Goal: Information Seeking & Learning: Check status

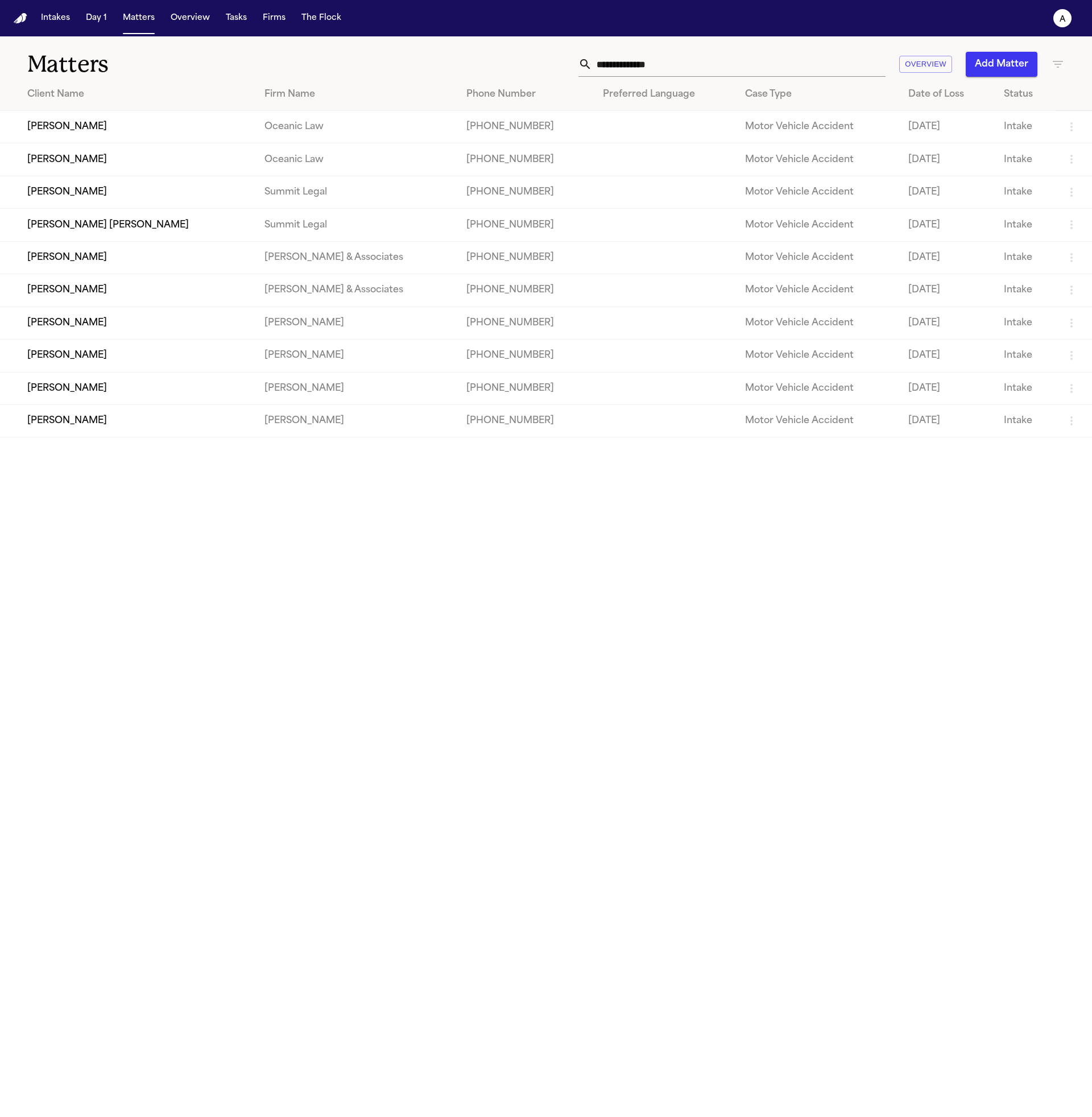
click at [139, 14] on button "Matters" at bounding box center [138, 18] width 41 height 20
click at [14, 23] on img "Home" at bounding box center [21, 18] width 14 height 11
click at [135, 20] on button "Matters" at bounding box center [138, 18] width 41 height 20
click at [189, 20] on button "Overview" at bounding box center [190, 18] width 48 height 20
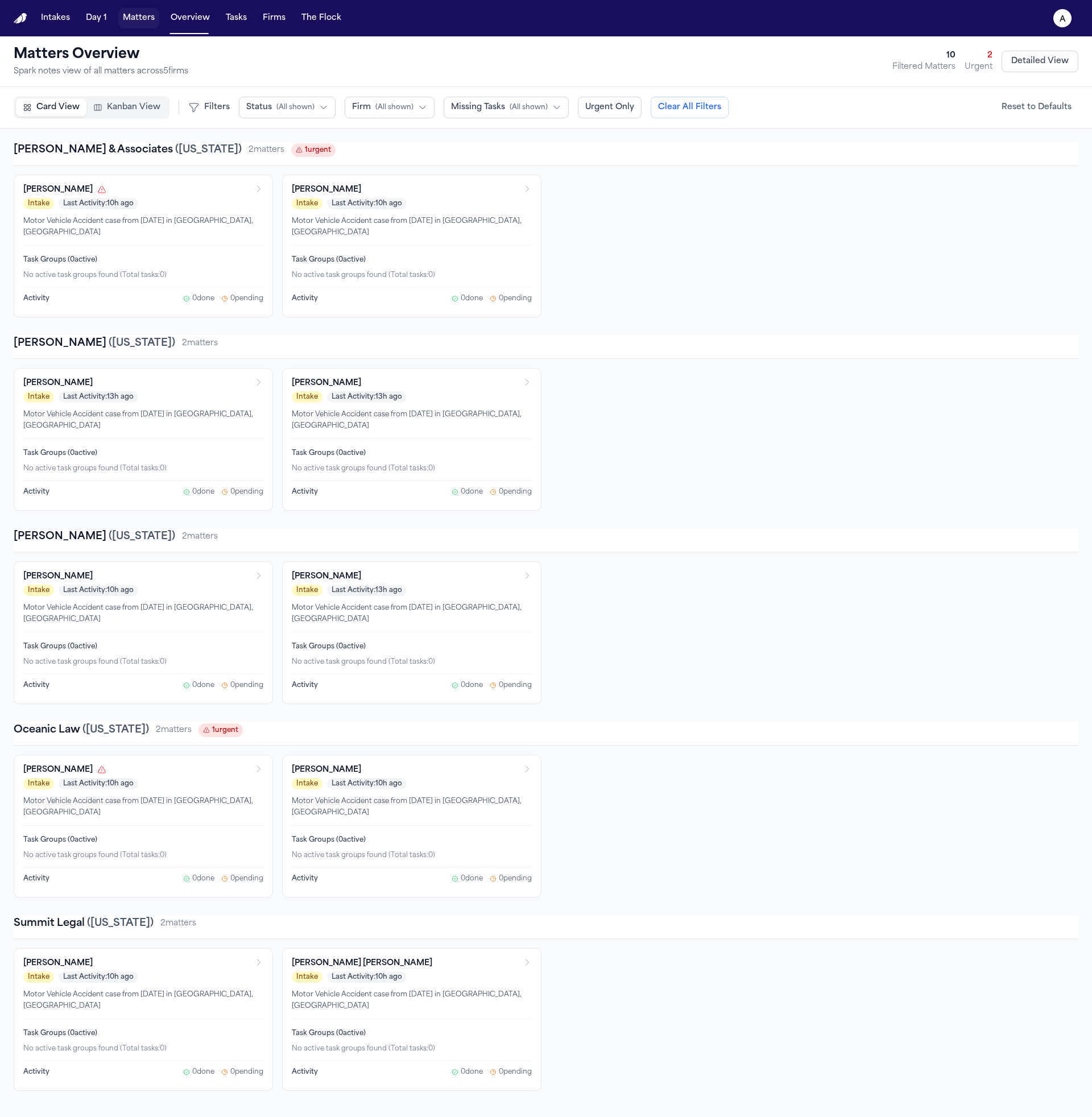
click at [146, 15] on button "Matters" at bounding box center [138, 18] width 41 height 20
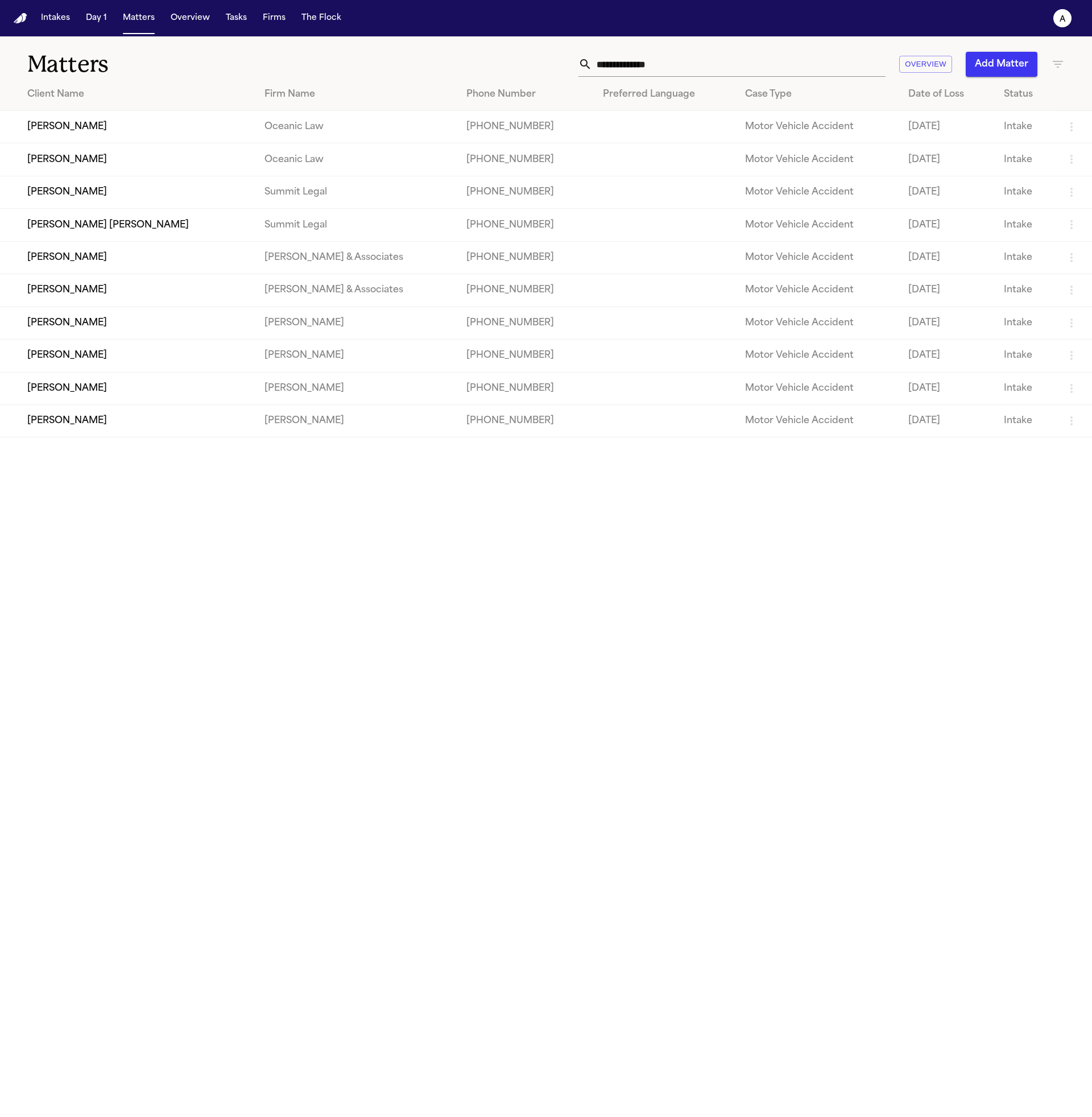
click at [210, 204] on td "[PERSON_NAME]" at bounding box center [128, 192] width 256 height 32
click at [174, 130] on td "[PERSON_NAME]" at bounding box center [128, 127] width 256 height 32
click at [137, 368] on td "[PERSON_NAME]" at bounding box center [128, 356] width 256 height 32
click at [124, 404] on td "[PERSON_NAME]" at bounding box center [128, 388] width 256 height 32
click at [292, 398] on td "[PERSON_NAME]" at bounding box center [357, 388] width 203 height 32
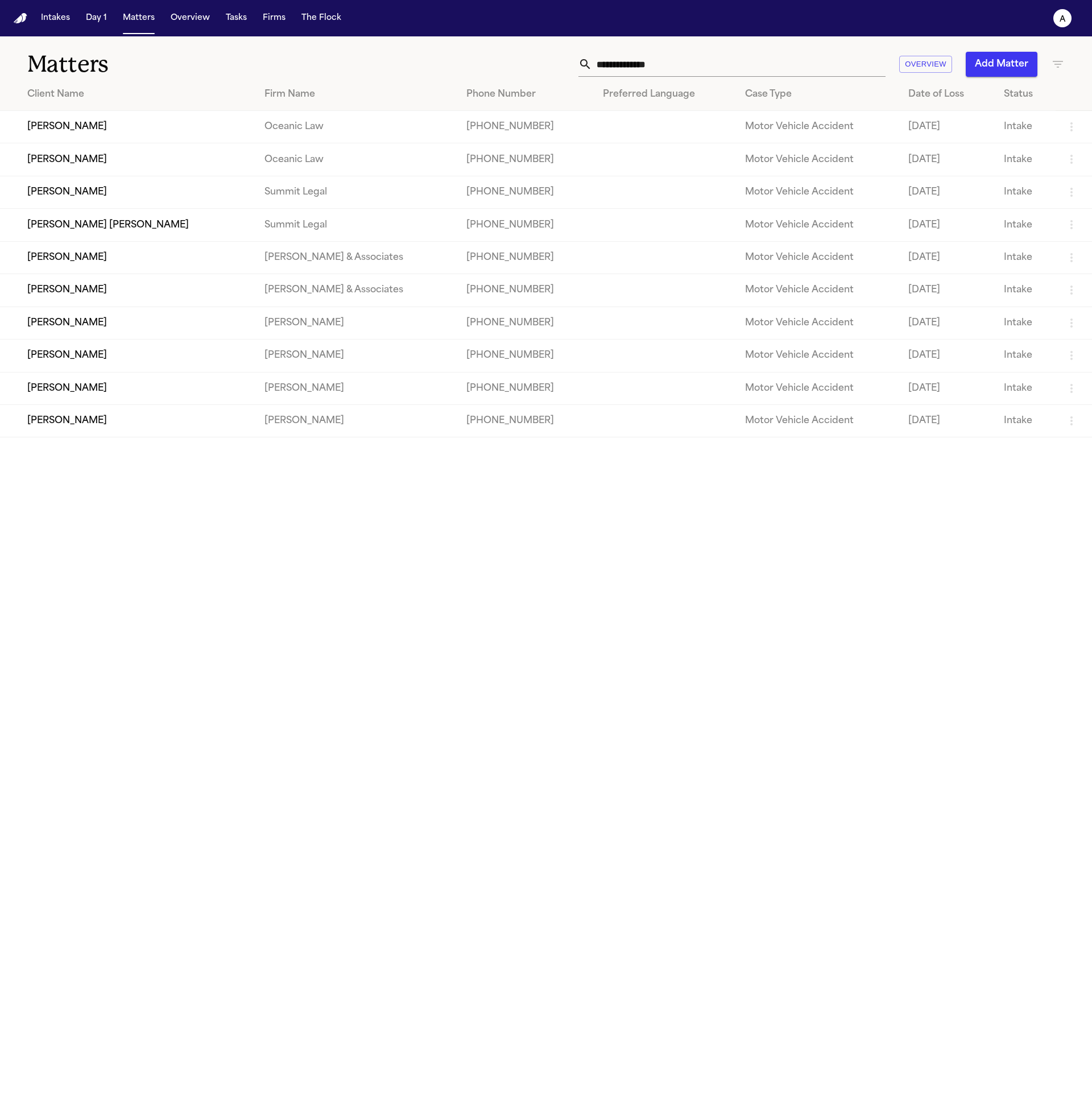
click at [143, 437] on td "[PERSON_NAME]" at bounding box center [128, 421] width 256 height 32
click at [146, 148] on td "[PERSON_NAME]" at bounding box center [128, 159] width 256 height 32
click at [185, 274] on td "[PERSON_NAME]" at bounding box center [128, 257] width 256 height 32
click at [165, 269] on td "[PERSON_NAME]" at bounding box center [128, 257] width 256 height 32
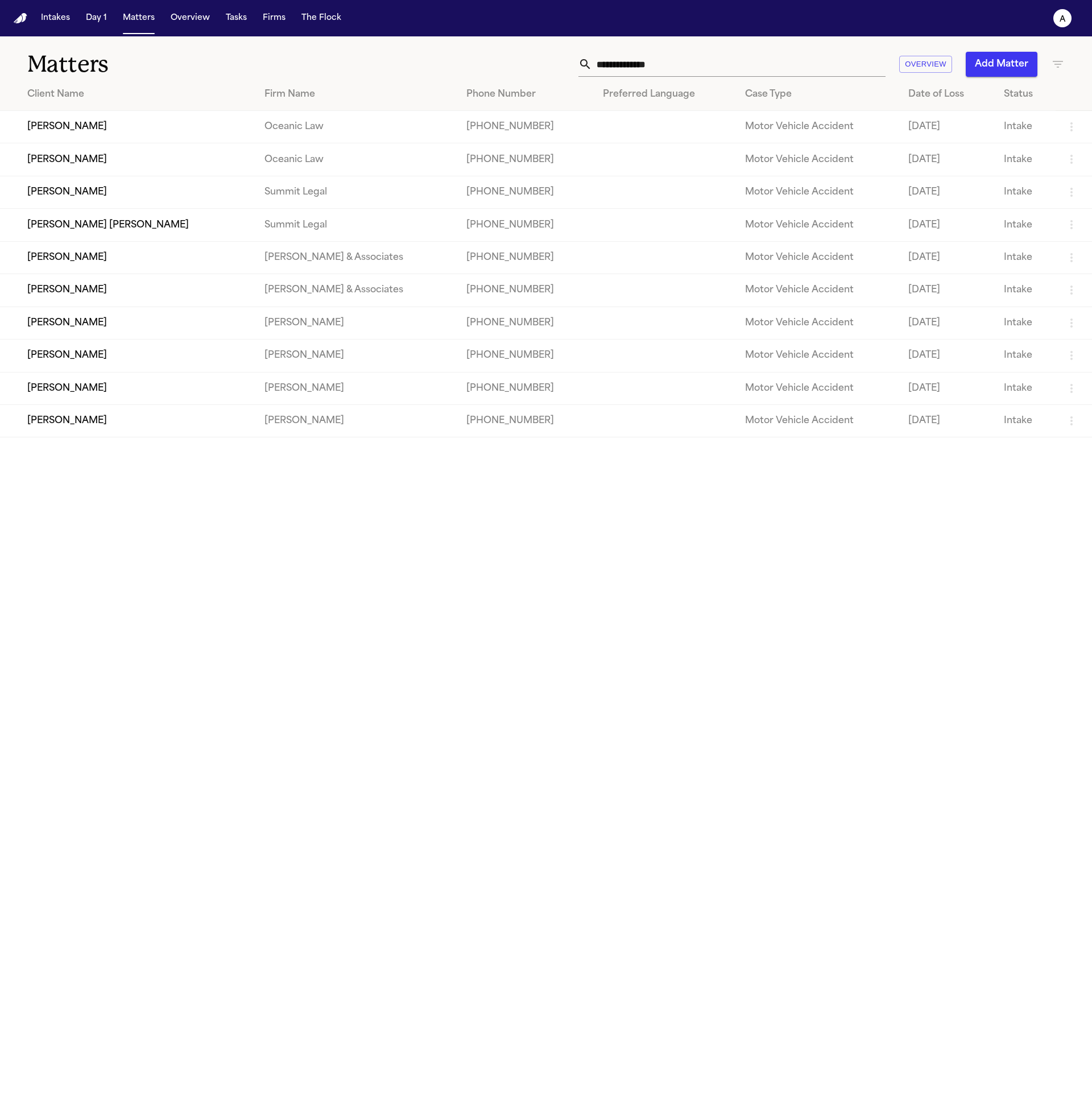
click at [256, 171] on td "Oceanic Law" at bounding box center [357, 159] width 203 height 32
click at [184, 359] on td "[PERSON_NAME]" at bounding box center [128, 356] width 256 height 32
click at [305, 274] on td "[PERSON_NAME] & Associates" at bounding box center [357, 257] width 203 height 32
click at [168, 282] on td "[PERSON_NAME]" at bounding box center [128, 290] width 256 height 32
click at [195, 371] on td "[PERSON_NAME]" at bounding box center [128, 356] width 256 height 32
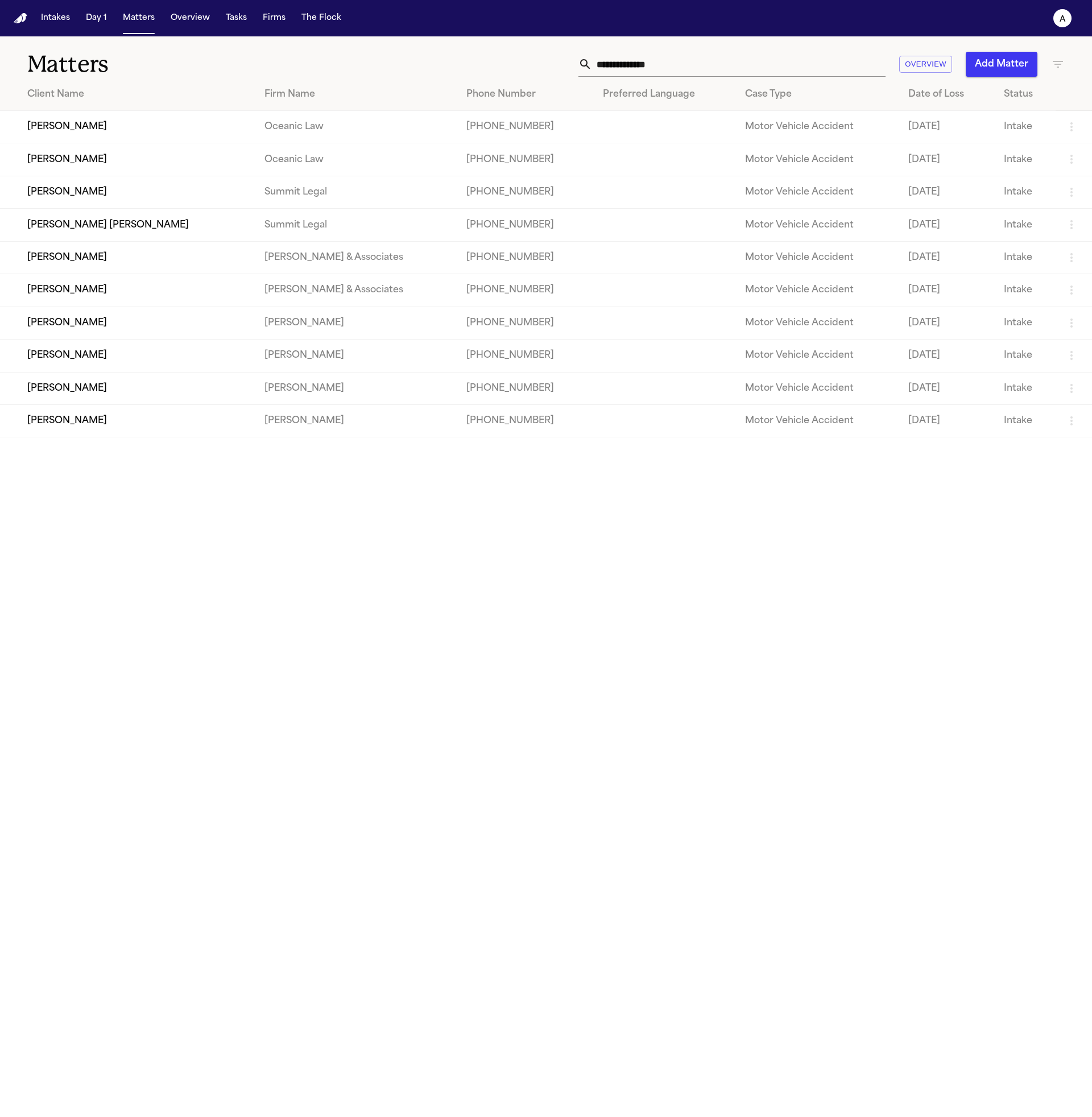
click at [182, 307] on td "[PERSON_NAME]" at bounding box center [128, 290] width 256 height 32
click at [182, 253] on td "[PERSON_NAME]" at bounding box center [128, 257] width 256 height 32
click at [171, 273] on td "[PERSON_NAME]" at bounding box center [128, 257] width 256 height 32
click at [183, 114] on td "[PERSON_NAME]" at bounding box center [128, 127] width 256 height 32
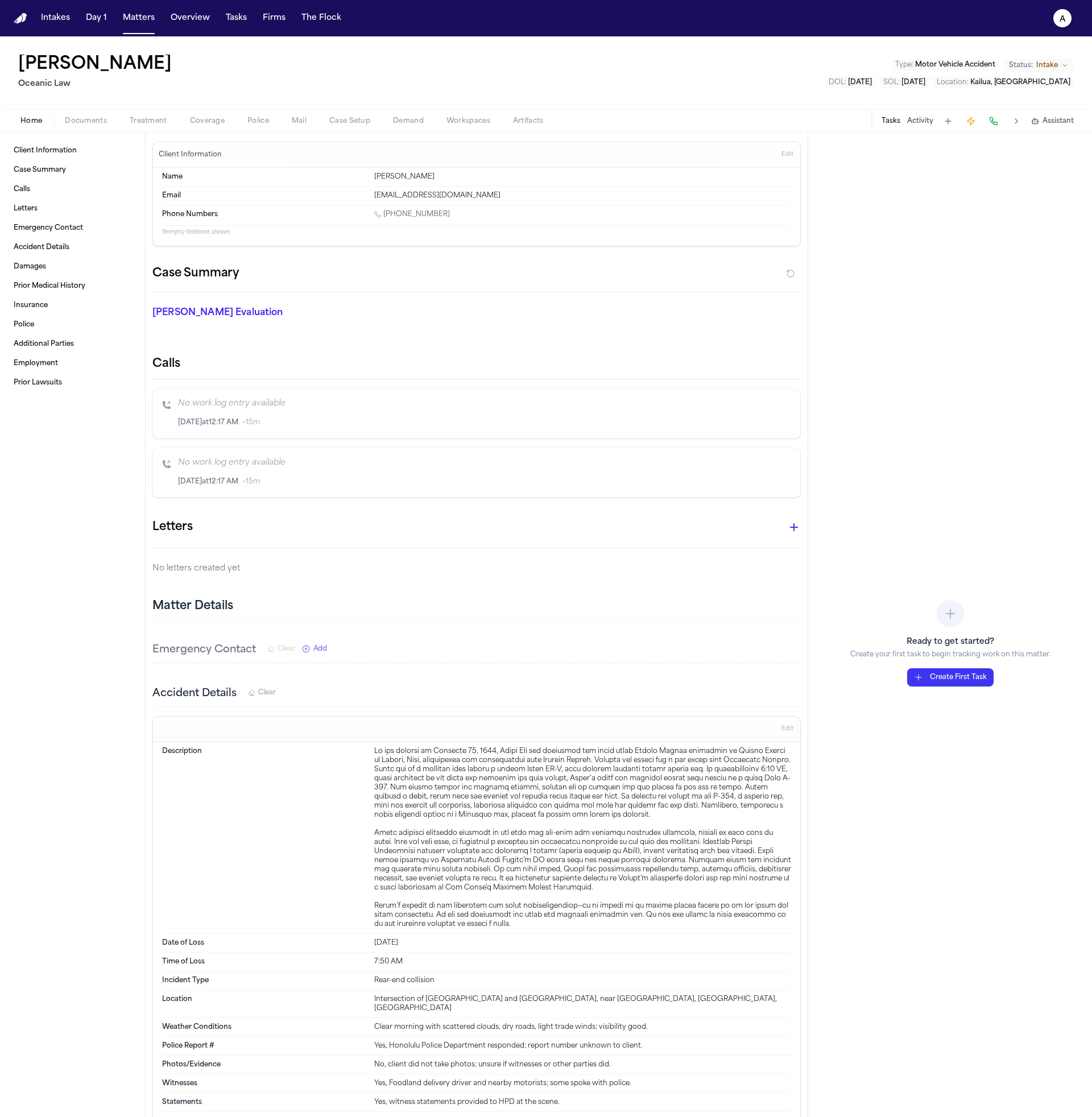
click at [138, 31] on nav "Intakes Day 1 Matters Overview Tasks Firms The Flock a" at bounding box center [546, 18] width 1092 height 36
click at [138, 19] on button "Matters" at bounding box center [138, 18] width 41 height 20
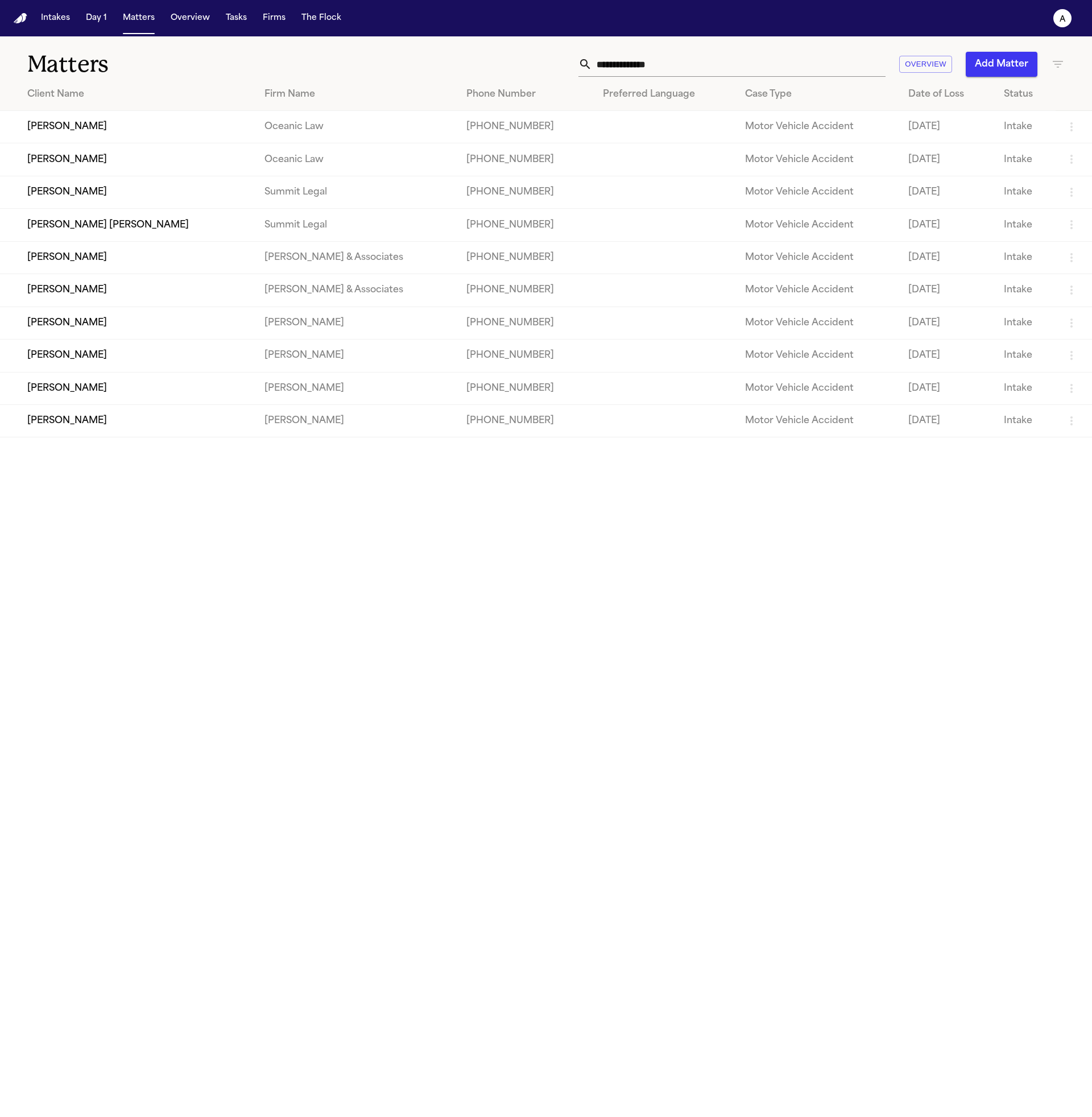
click at [152, 142] on td "[PERSON_NAME]" at bounding box center [128, 127] width 256 height 32
click at [122, 26] on button "Matters" at bounding box center [138, 18] width 41 height 20
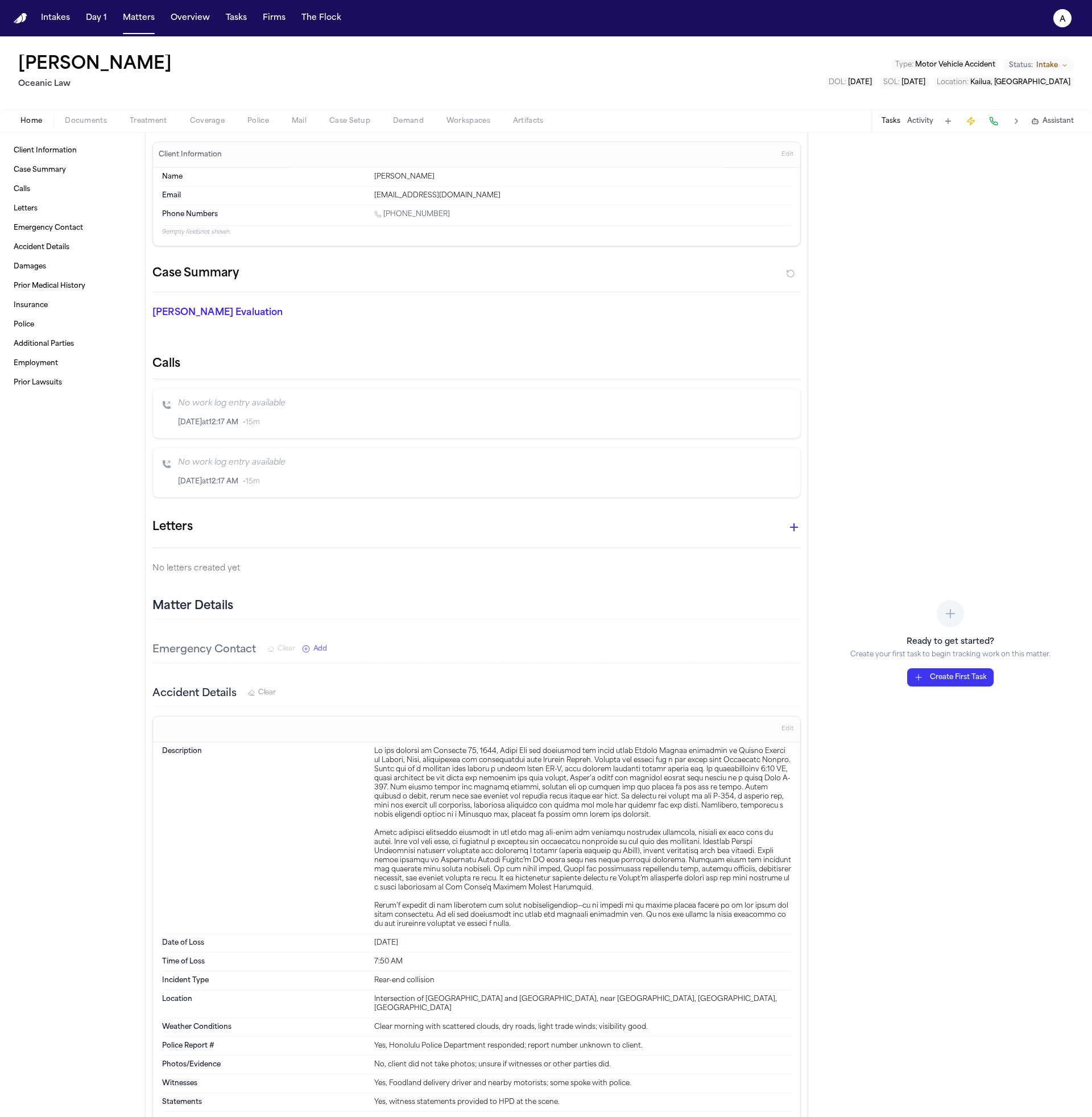
click at [217, 380] on div "Calls No work log entry available [DATE] 12:17 AM • 15m No work log entry avail…" at bounding box center [477, 427] width 648 height 142
click at [201, 316] on p "[PERSON_NAME] Evaluation" at bounding box center [256, 313] width 207 height 14
click at [221, 367] on h2 "Calls" at bounding box center [477, 364] width 648 height 16
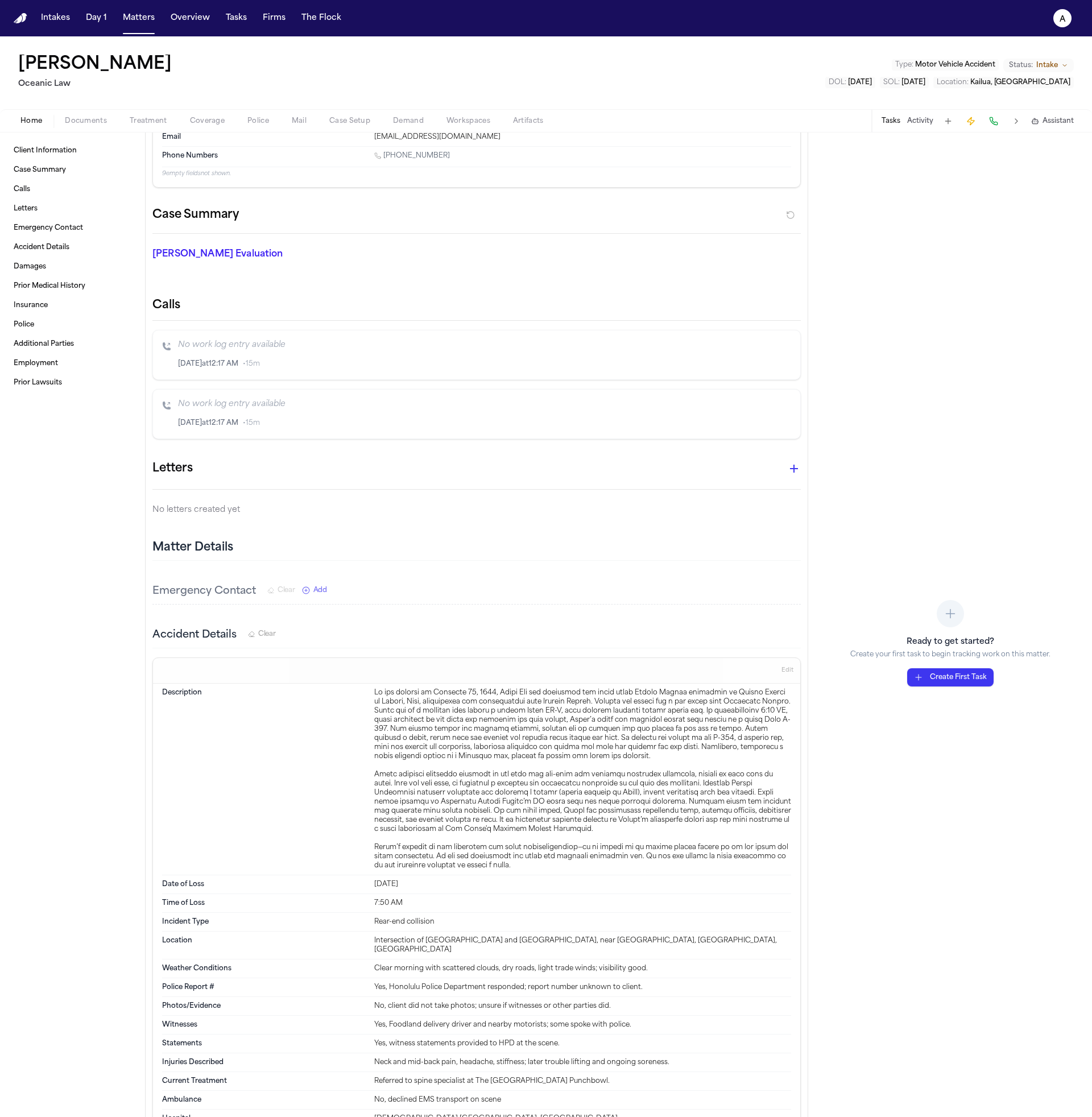
scroll to position [154, 0]
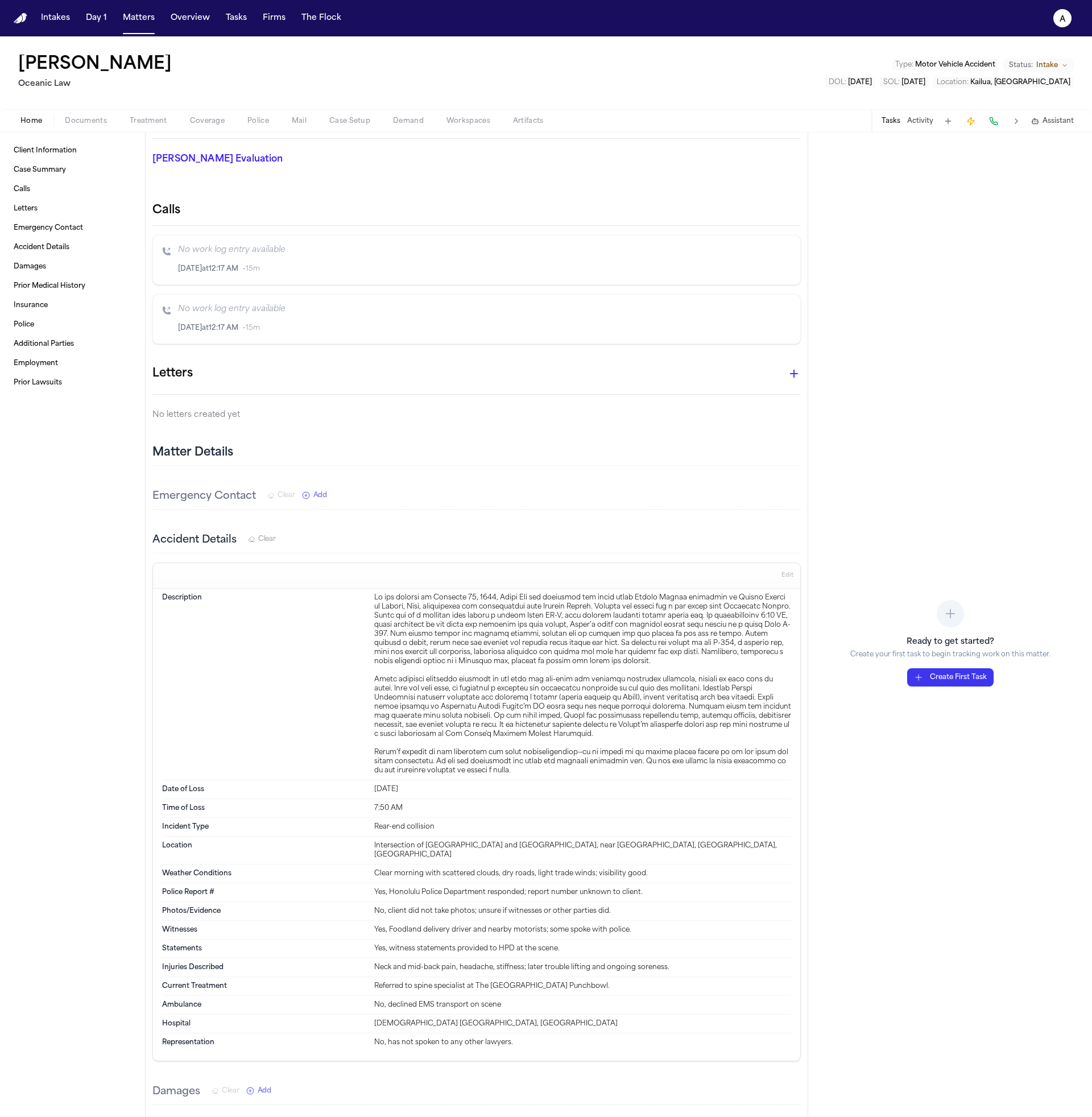
click at [394, 645] on div at bounding box center [582, 684] width 417 height 182
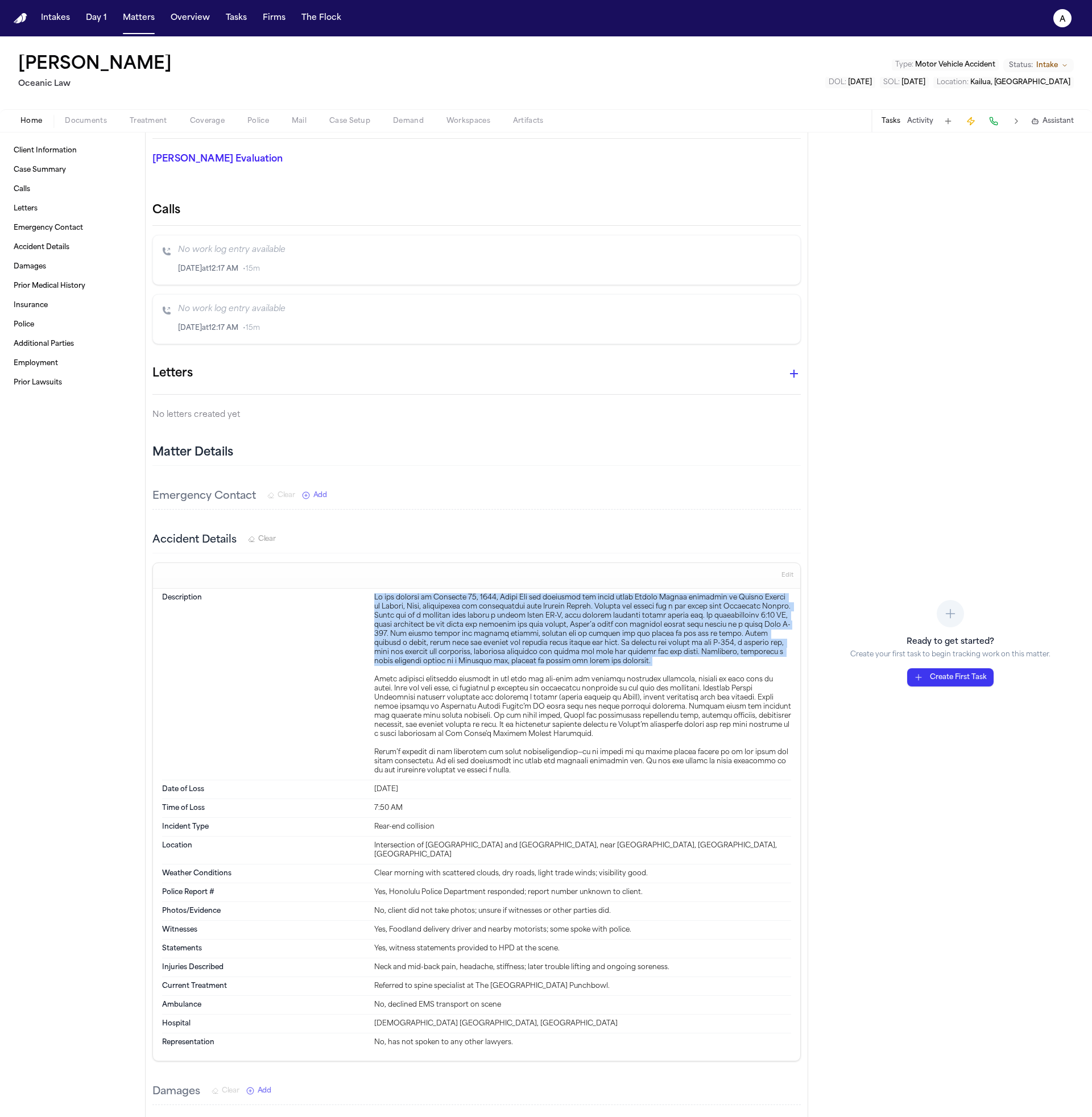
click at [394, 645] on div at bounding box center [582, 684] width 417 height 182
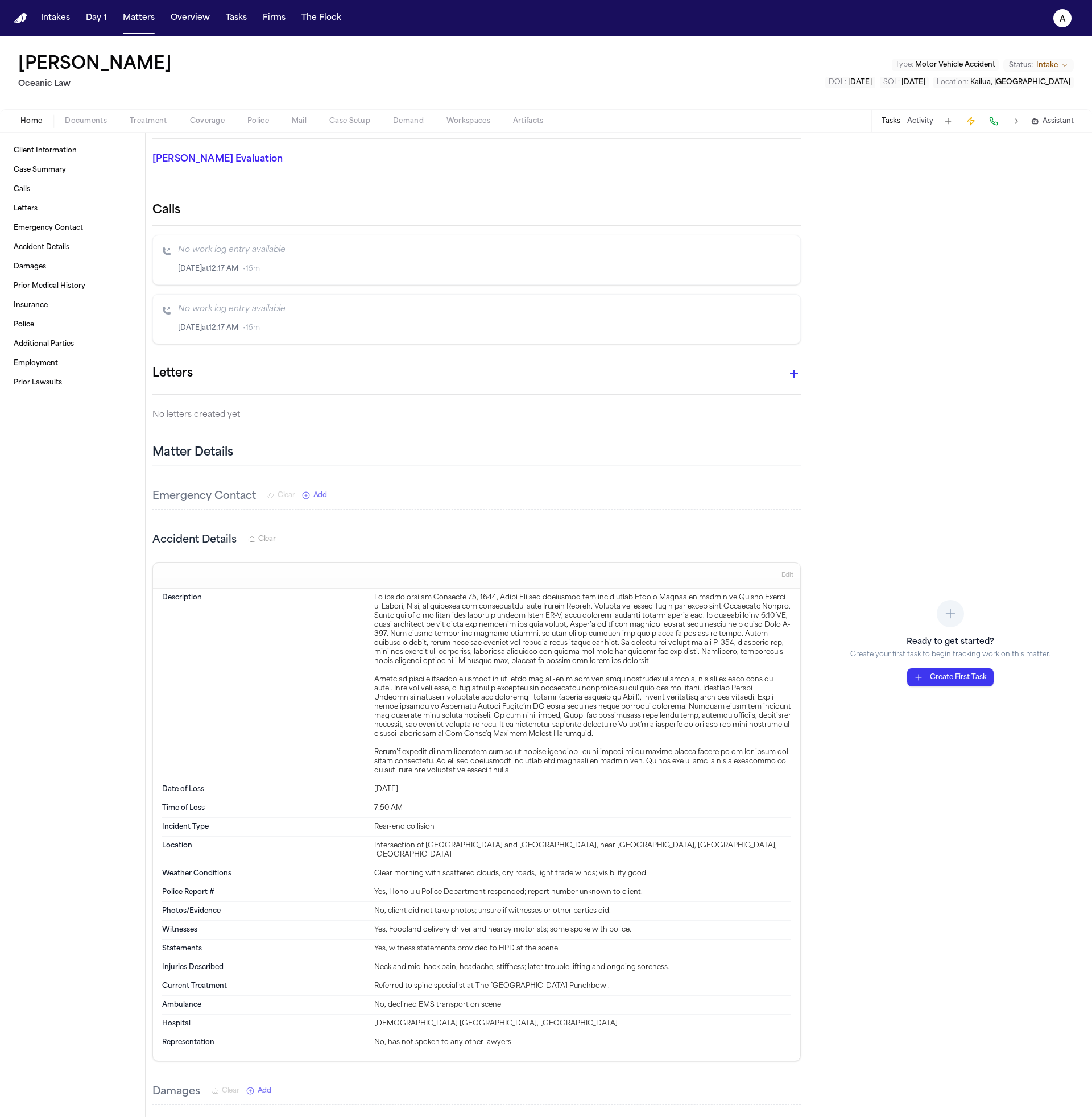
click at [414, 707] on div at bounding box center [582, 684] width 417 height 182
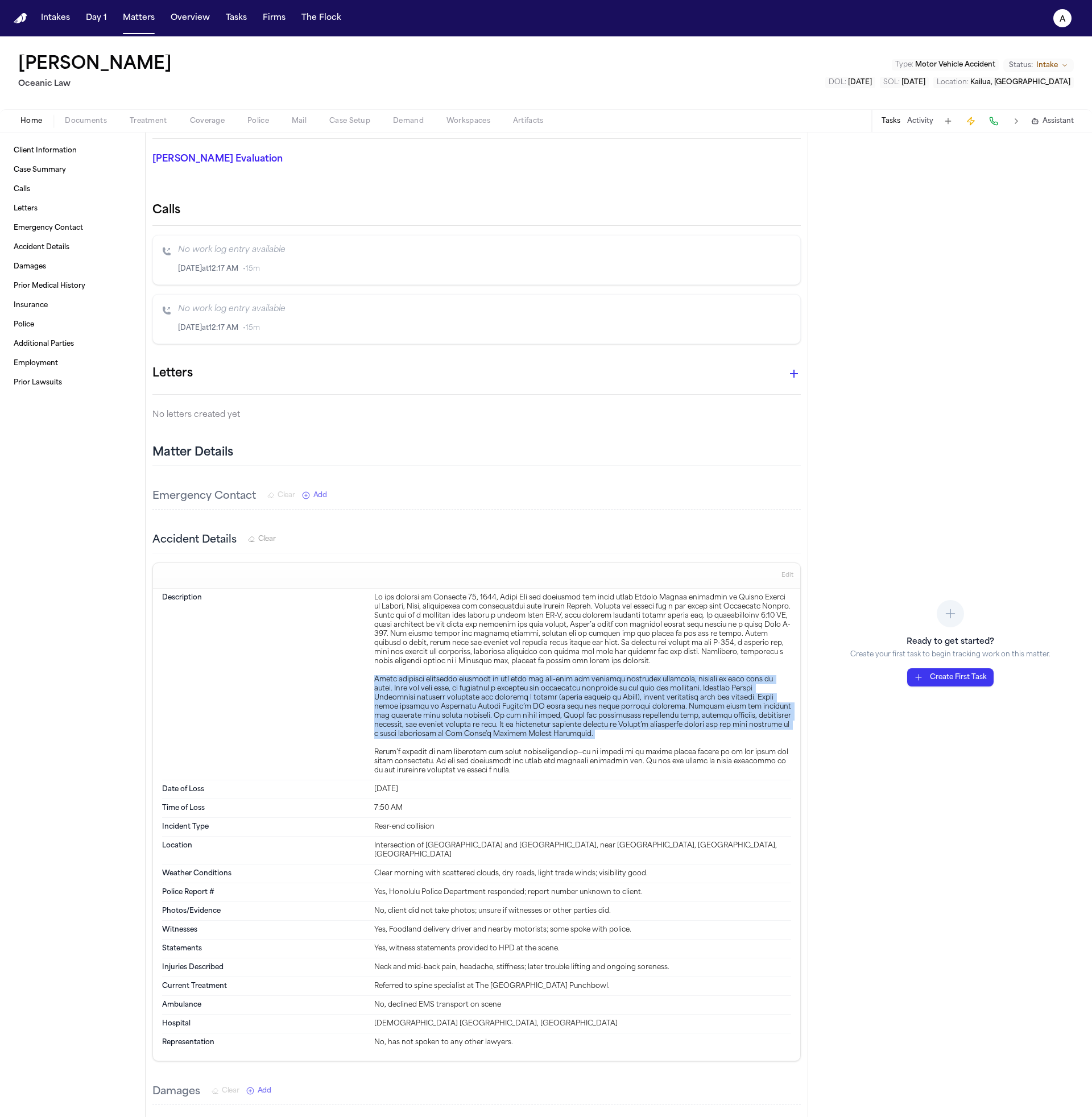
click at [414, 707] on div at bounding box center [582, 684] width 417 height 182
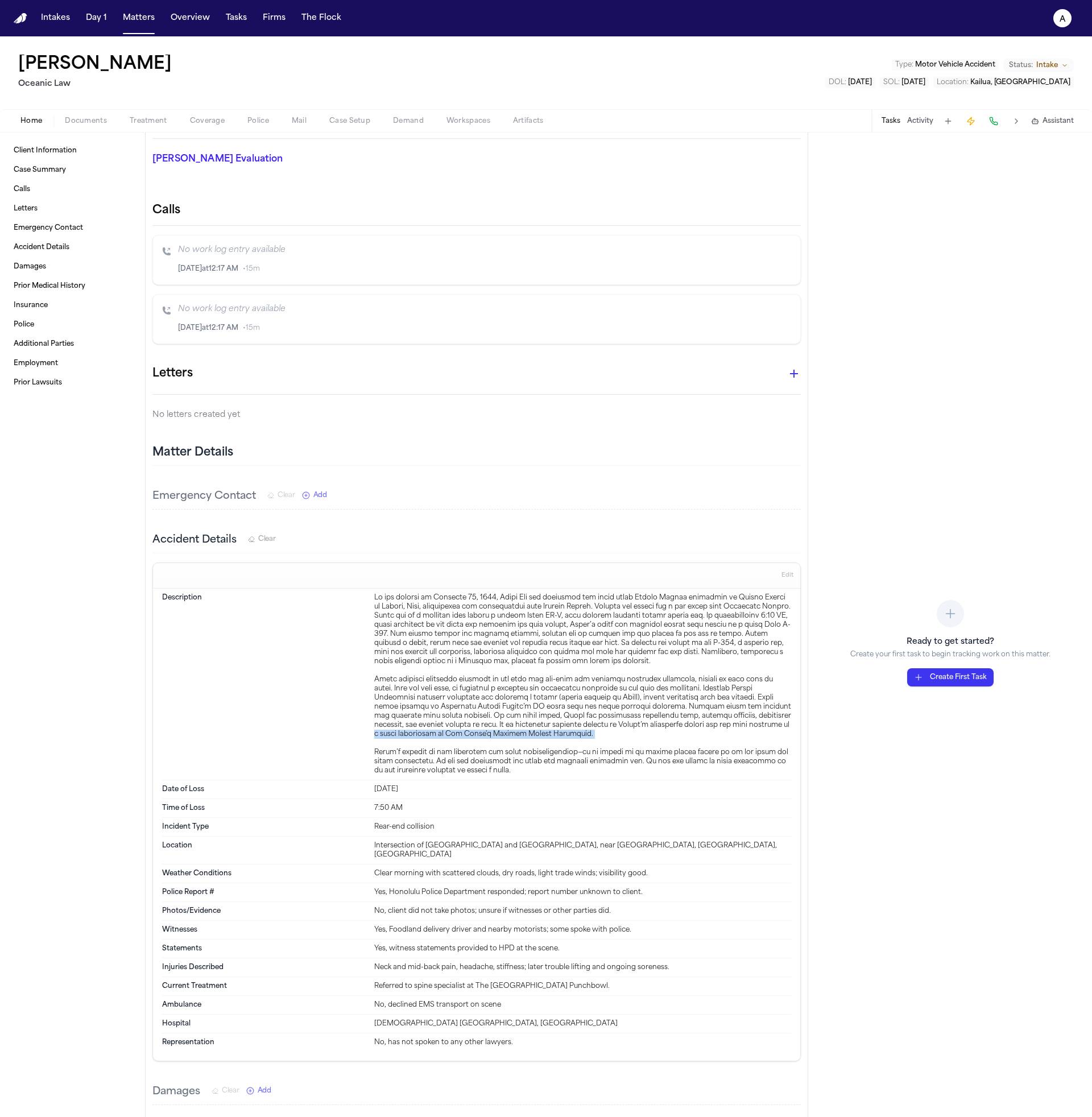
click at [381, 734] on div at bounding box center [582, 684] width 417 height 182
click at [394, 755] on div at bounding box center [582, 684] width 417 height 182
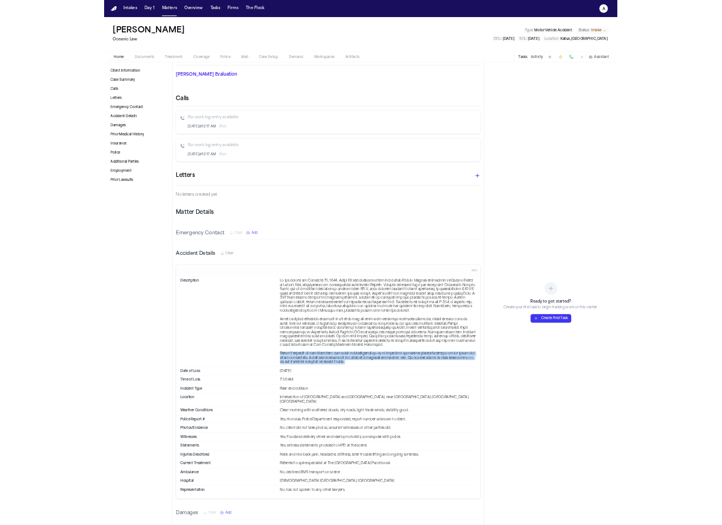
scroll to position [0, 0]
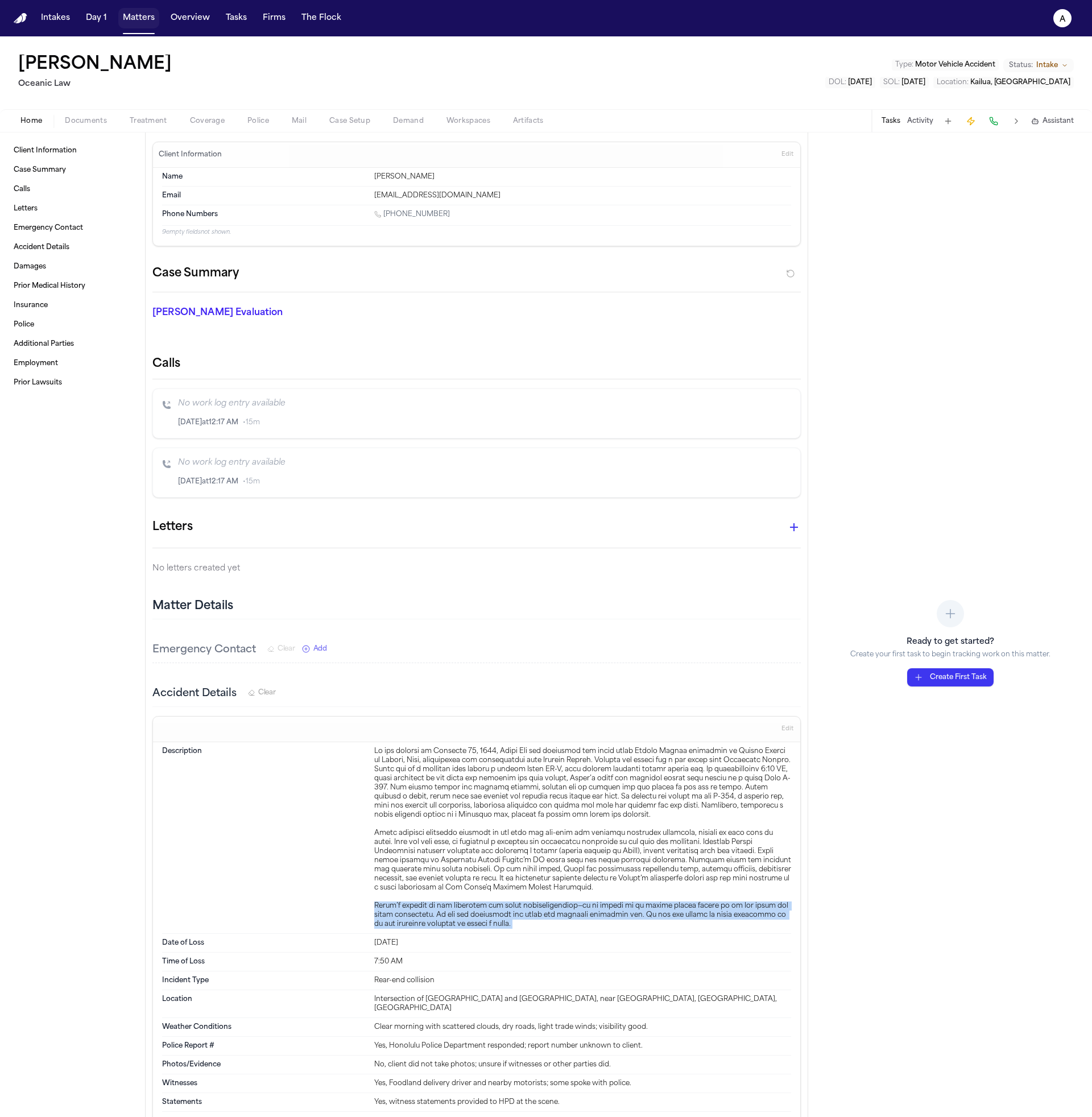
click at [155, 26] on button "Matters" at bounding box center [138, 18] width 41 height 20
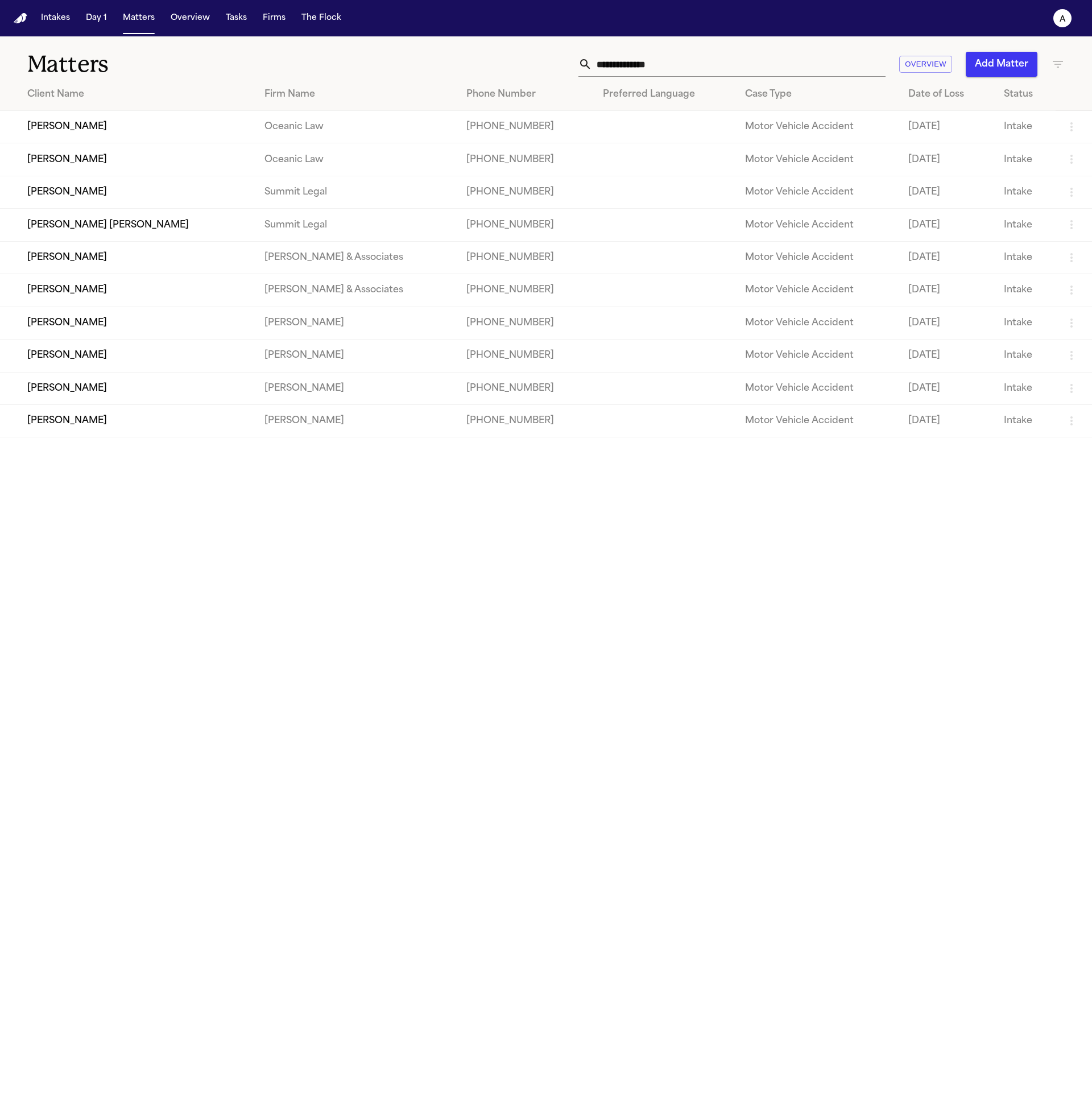
click at [120, 202] on td "[PERSON_NAME]" at bounding box center [128, 192] width 256 height 32
click at [97, 426] on td "[PERSON_NAME]" at bounding box center [128, 421] width 256 height 32
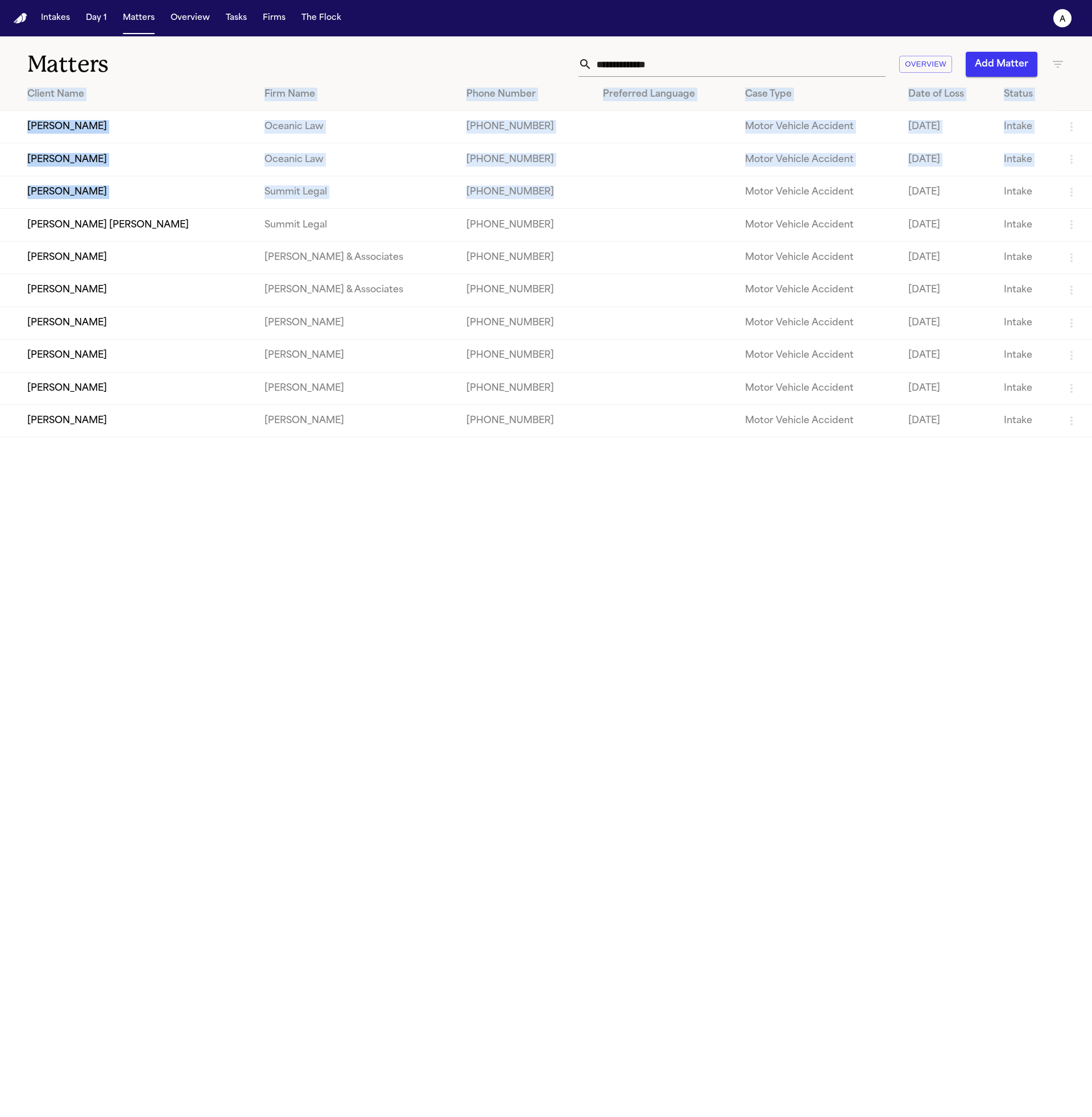
drag, startPoint x: 144, startPoint y: 619, endPoint x: 532, endPoint y: 179, distance: 586.6
click at [532, 177] on main "Matters Overview Add Matter Client Name Firm Name Phone Number Preferred Langua…" at bounding box center [546, 576] width 1092 height 1081
drag, startPoint x: 416, startPoint y: 695, endPoint x: 966, endPoint y: 397, distance: 625.5
click at [966, 397] on main "Matters Overview Add Matter Client Name Firm Name Phone Number Preferred Langua…" at bounding box center [546, 576] width 1092 height 1081
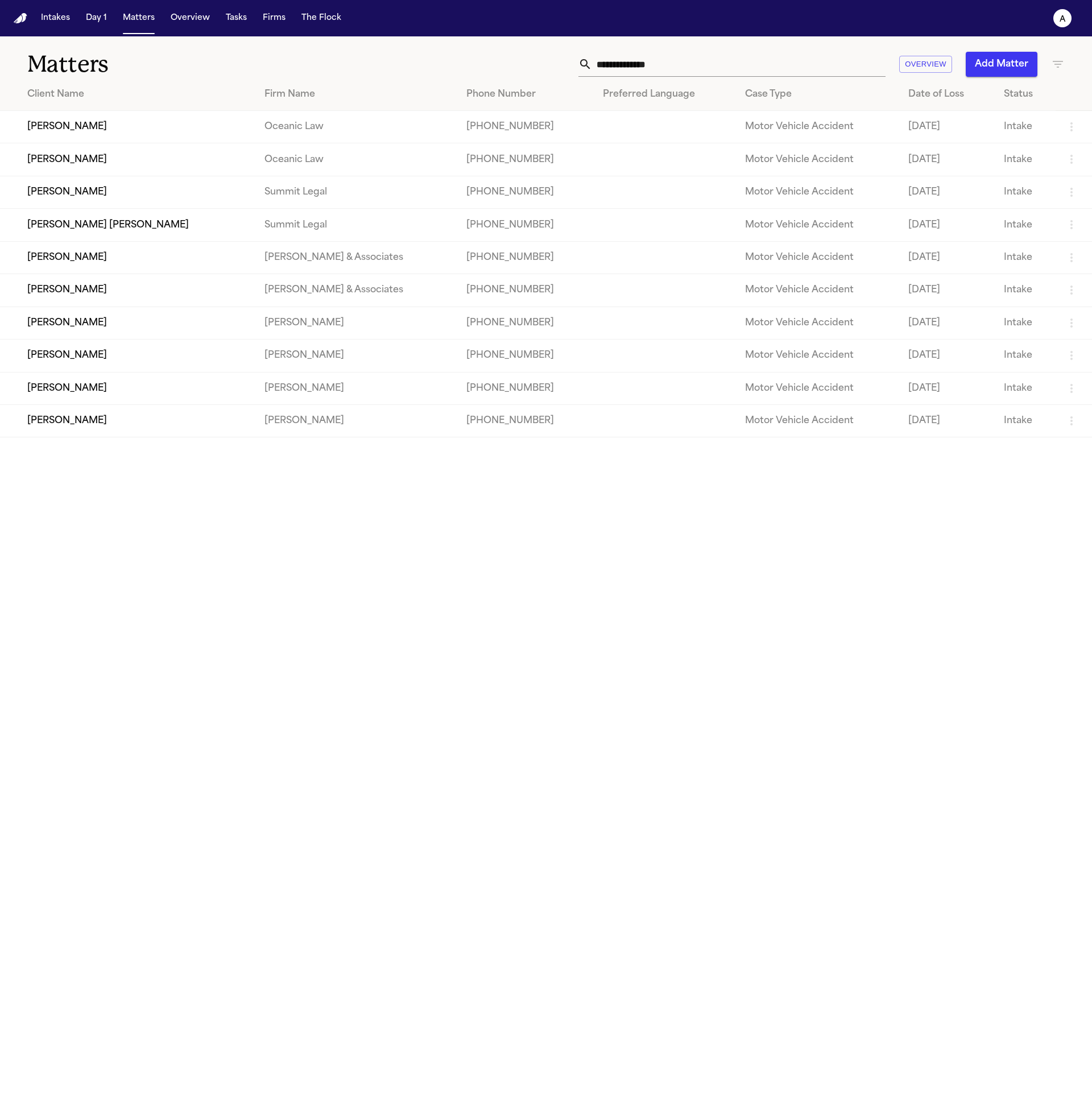
click at [960, 468] on main "Matters Overview Add Matter Client Name Firm Name Phone Number Preferred Langua…" at bounding box center [546, 576] width 1092 height 1081
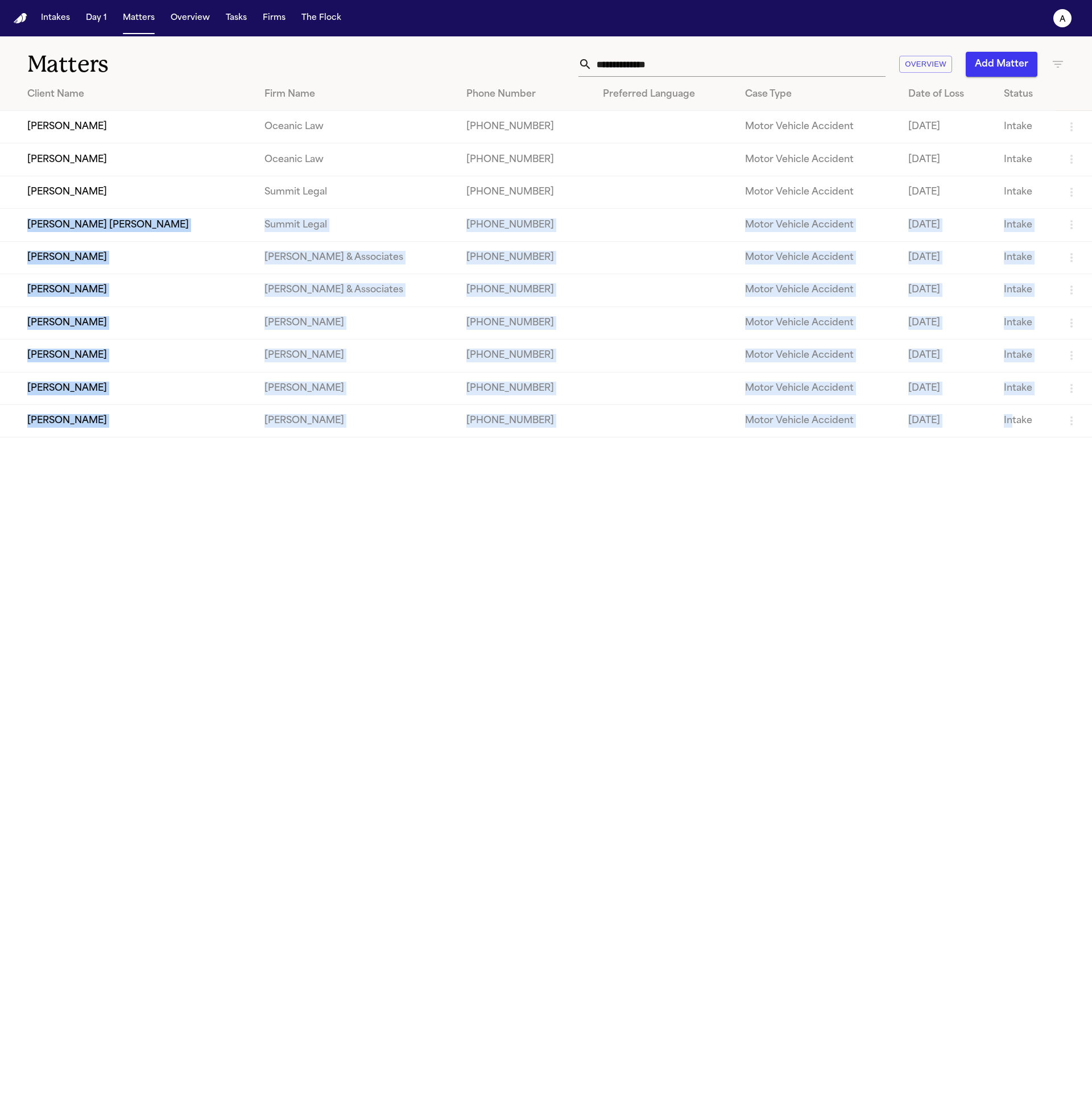
drag, startPoint x: 999, startPoint y: 442, endPoint x: 26, endPoint y: 215, distance: 999.1
click at [26, 215] on tbody "[PERSON_NAME] Oceanic Law [PHONE_NUMBER] Motor Vehicle Accident [DATE] Intake […" at bounding box center [546, 274] width 1092 height 327
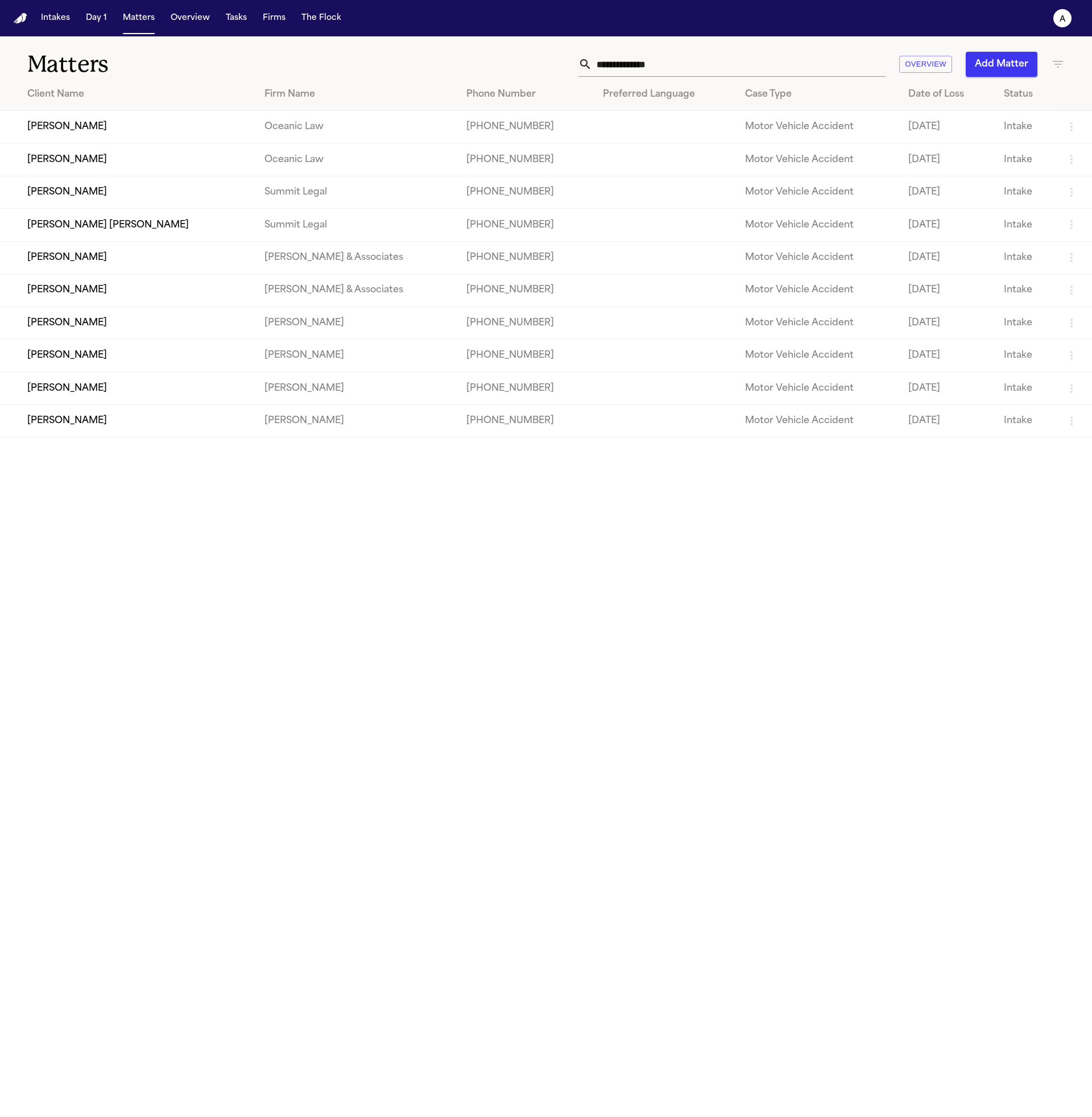
click at [327, 538] on main "Matters Overview Add Matter Client Name Firm Name Phone Number Preferred Langua…" at bounding box center [546, 576] width 1092 height 1081
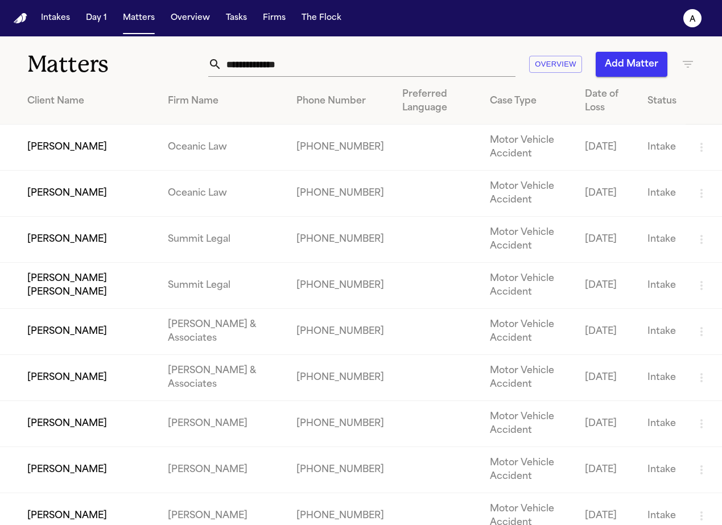
click at [242, 208] on td "Oceanic Law" at bounding box center [223, 194] width 129 height 46
click at [139, 188] on td "[PERSON_NAME]" at bounding box center [79, 194] width 159 height 46
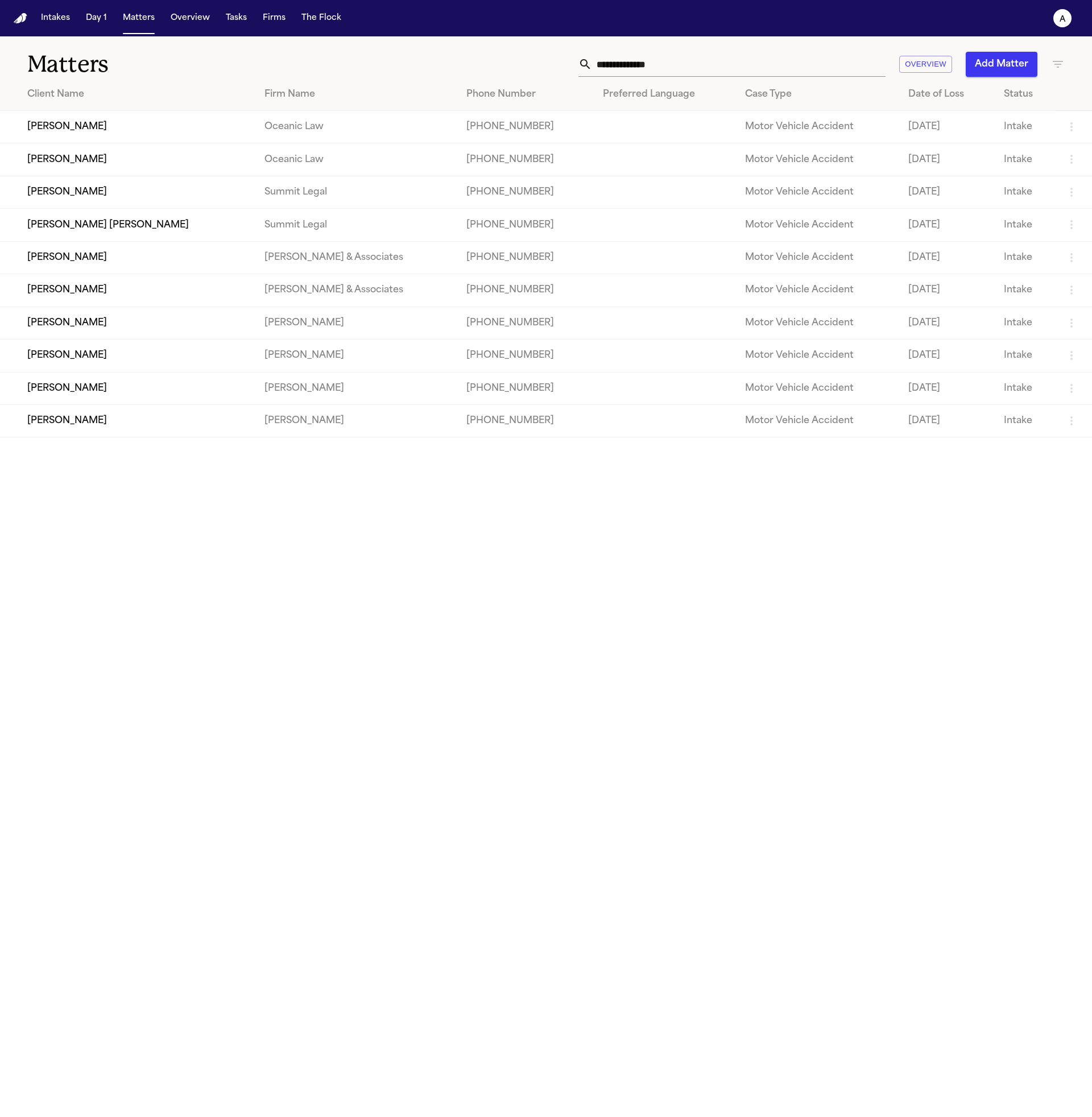
click at [166, 189] on td "[PERSON_NAME]" at bounding box center [128, 192] width 256 height 32
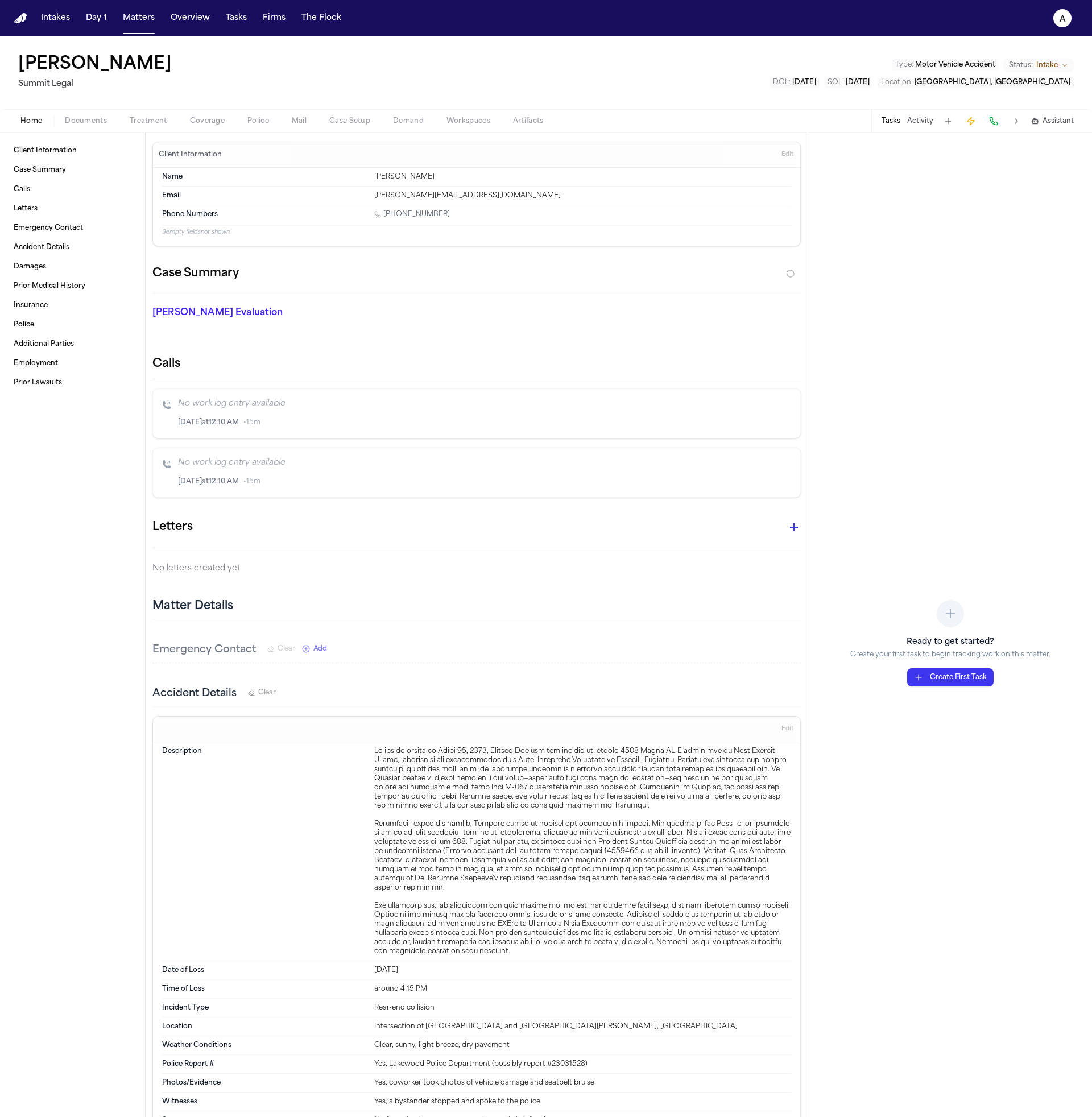
click at [240, 94] on div "[PERSON_NAME] Summit Legal Type : Motor Vehicle Accident Status: Intake DOL : […" at bounding box center [546, 72] width 1092 height 73
click at [248, 120] on span "Police" at bounding box center [259, 121] width 22 height 9
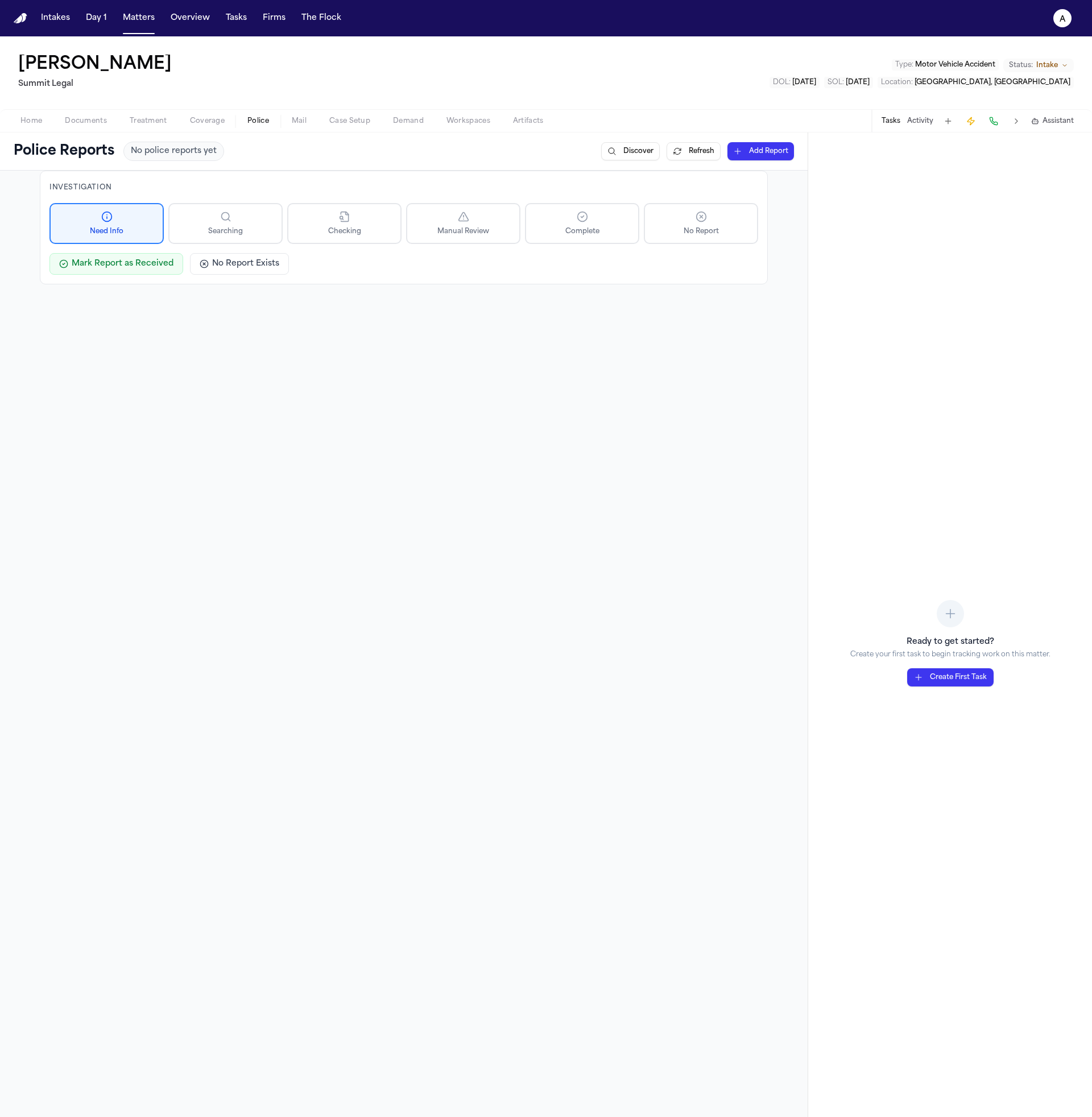
click at [51, 122] on button "Home" at bounding box center [31, 121] width 44 height 14
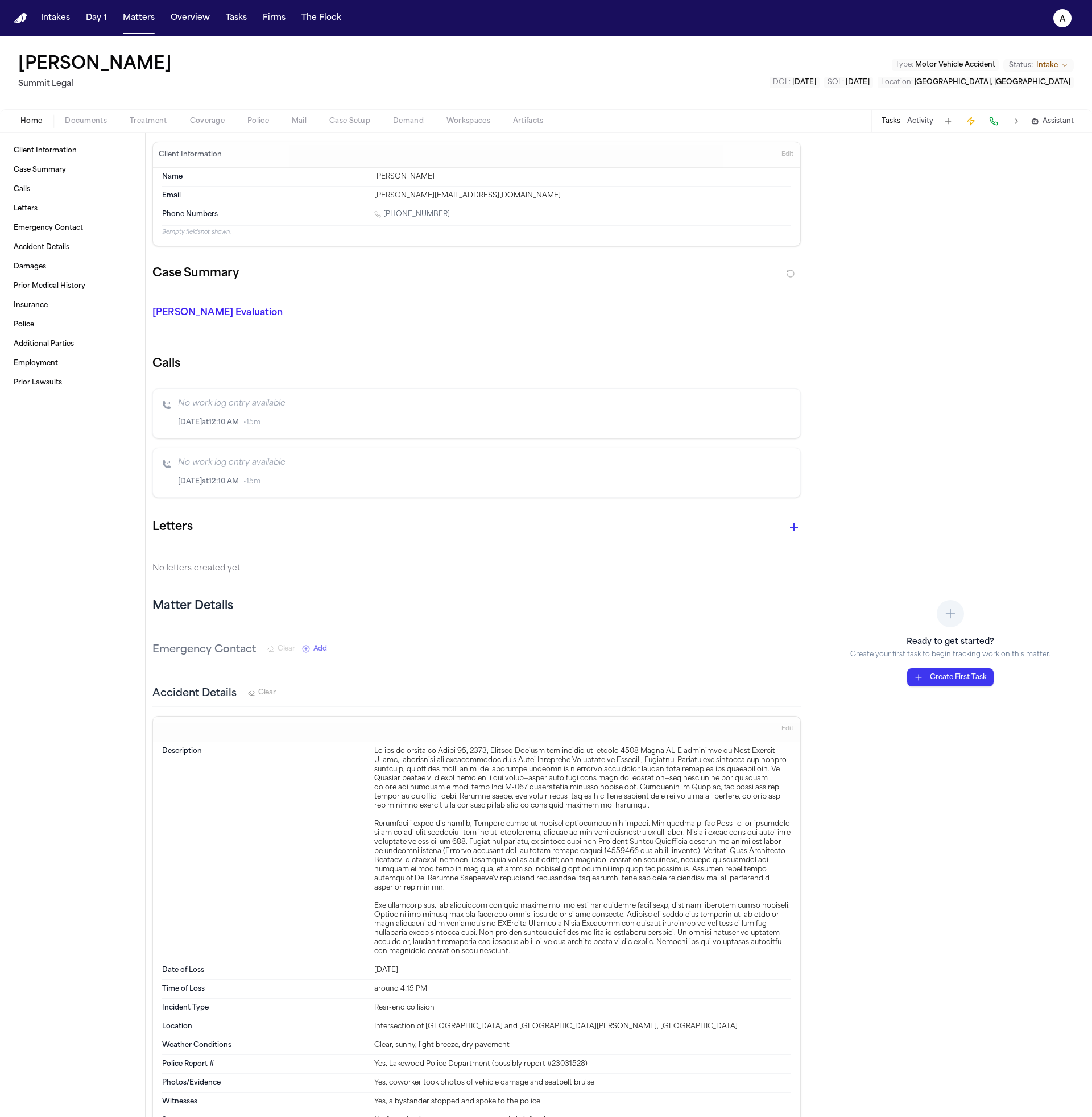
click at [252, 120] on span "Police" at bounding box center [259, 121] width 22 height 9
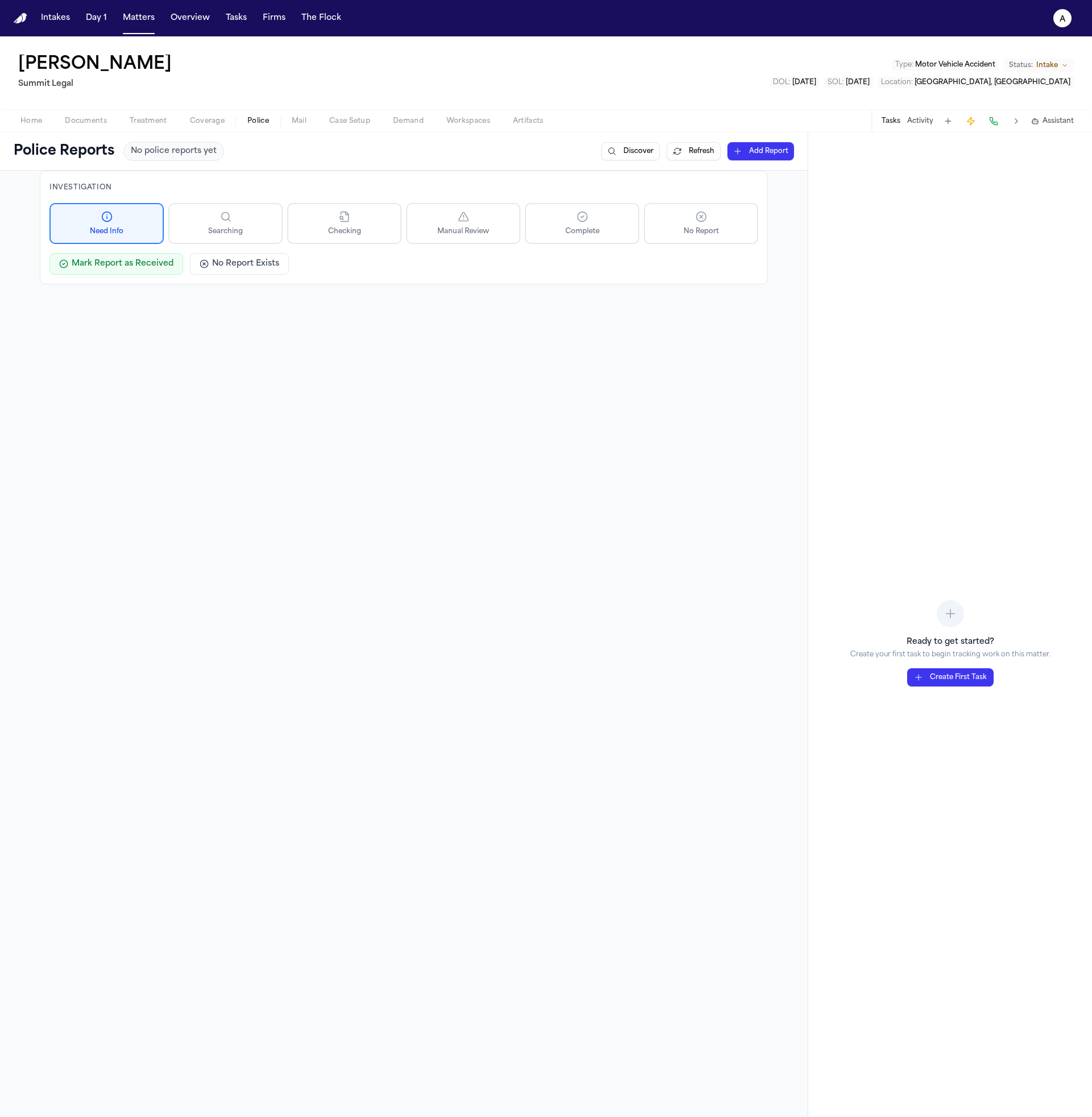
click at [188, 158] on div "No police reports yet" at bounding box center [174, 151] width 101 height 19
click at [47, 119] on button "Home" at bounding box center [31, 121] width 44 height 14
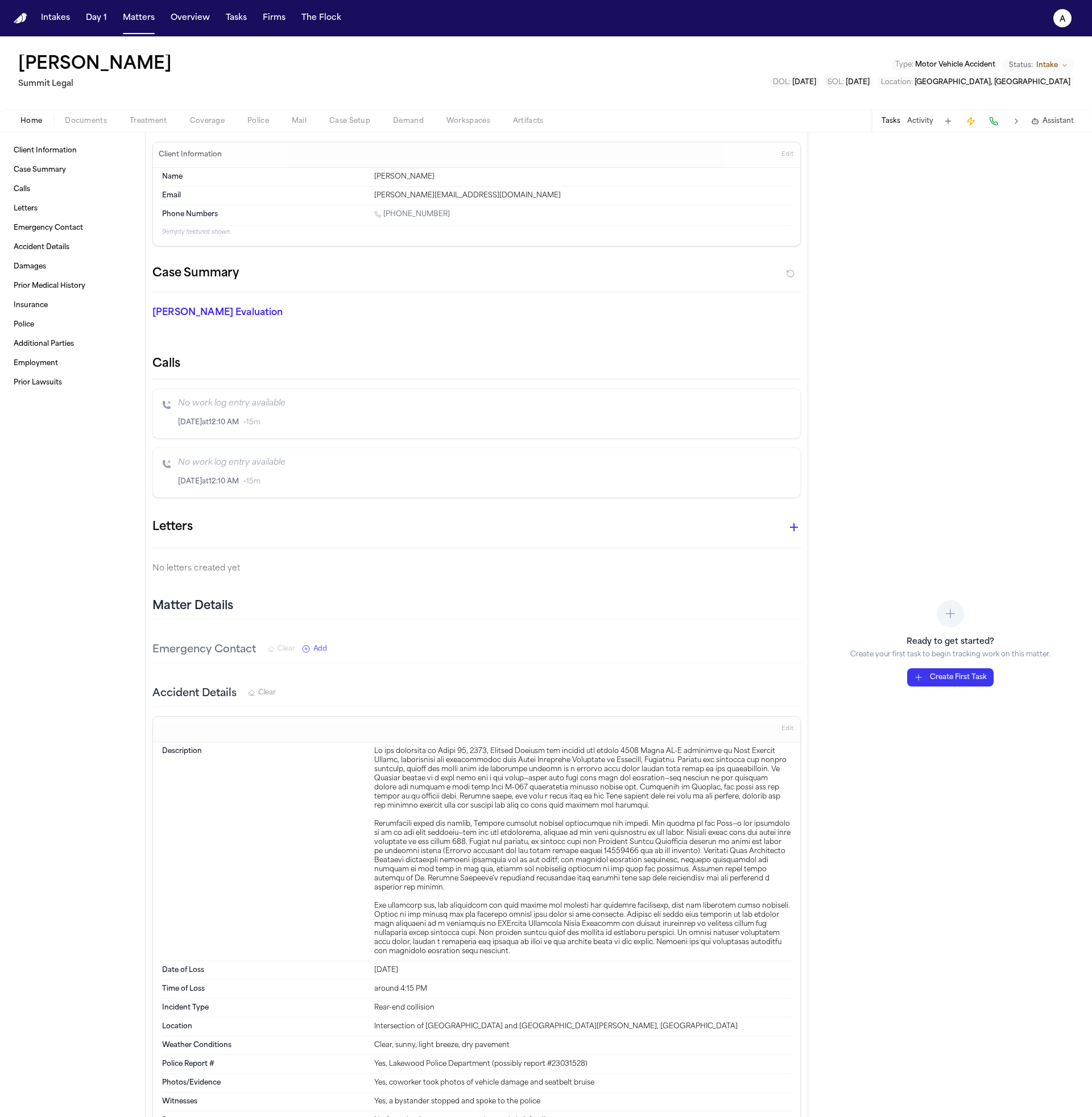
click at [237, 128] on div "Home Documents Treatment Coverage Police Mail Case Setup Demand Workspaces Arti…" at bounding box center [546, 120] width 1092 height 23
click at [241, 127] on span "button" at bounding box center [258, 127] width 35 height 1
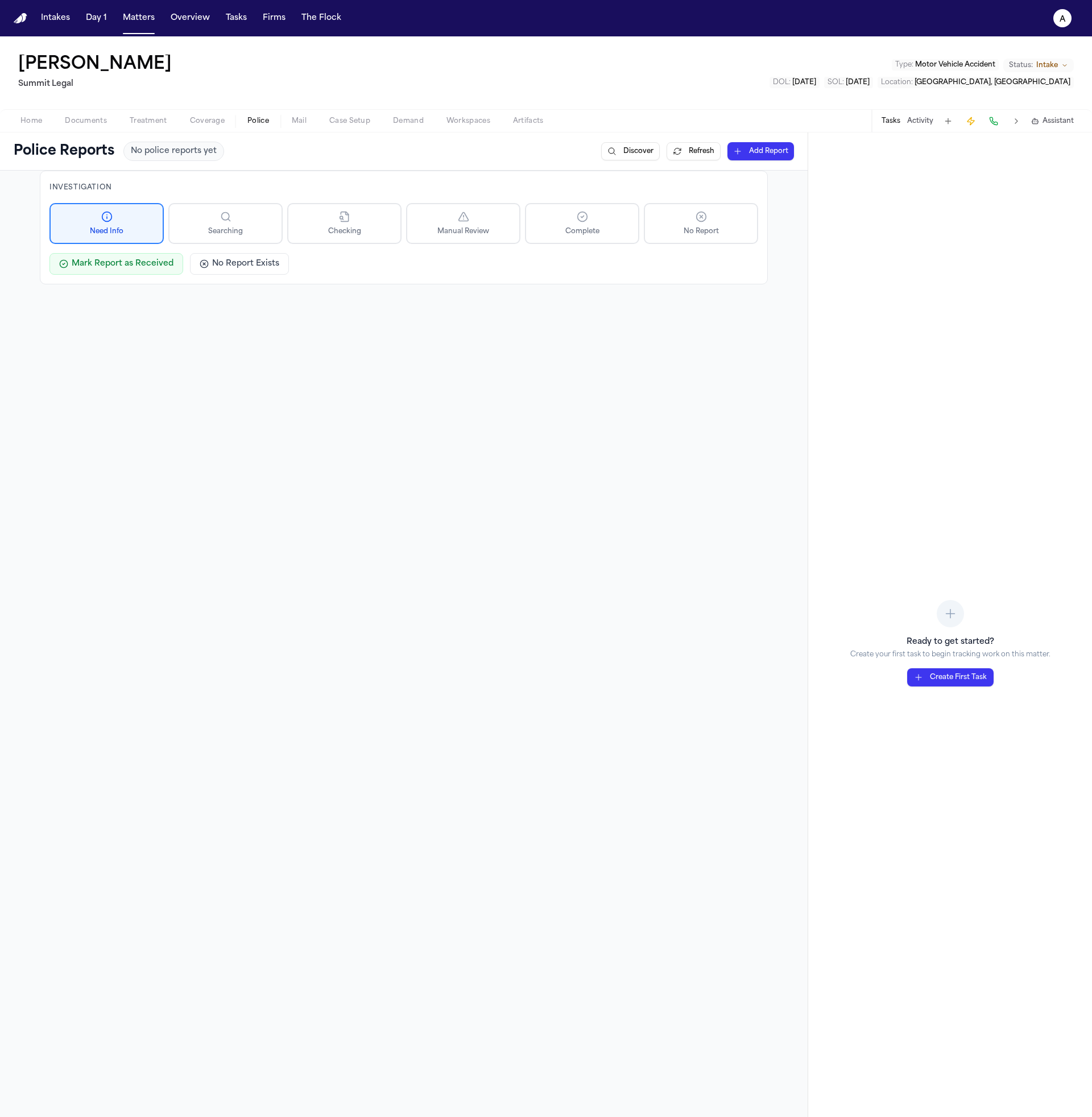
click at [602, 155] on button "Discover" at bounding box center [630, 151] width 59 height 18
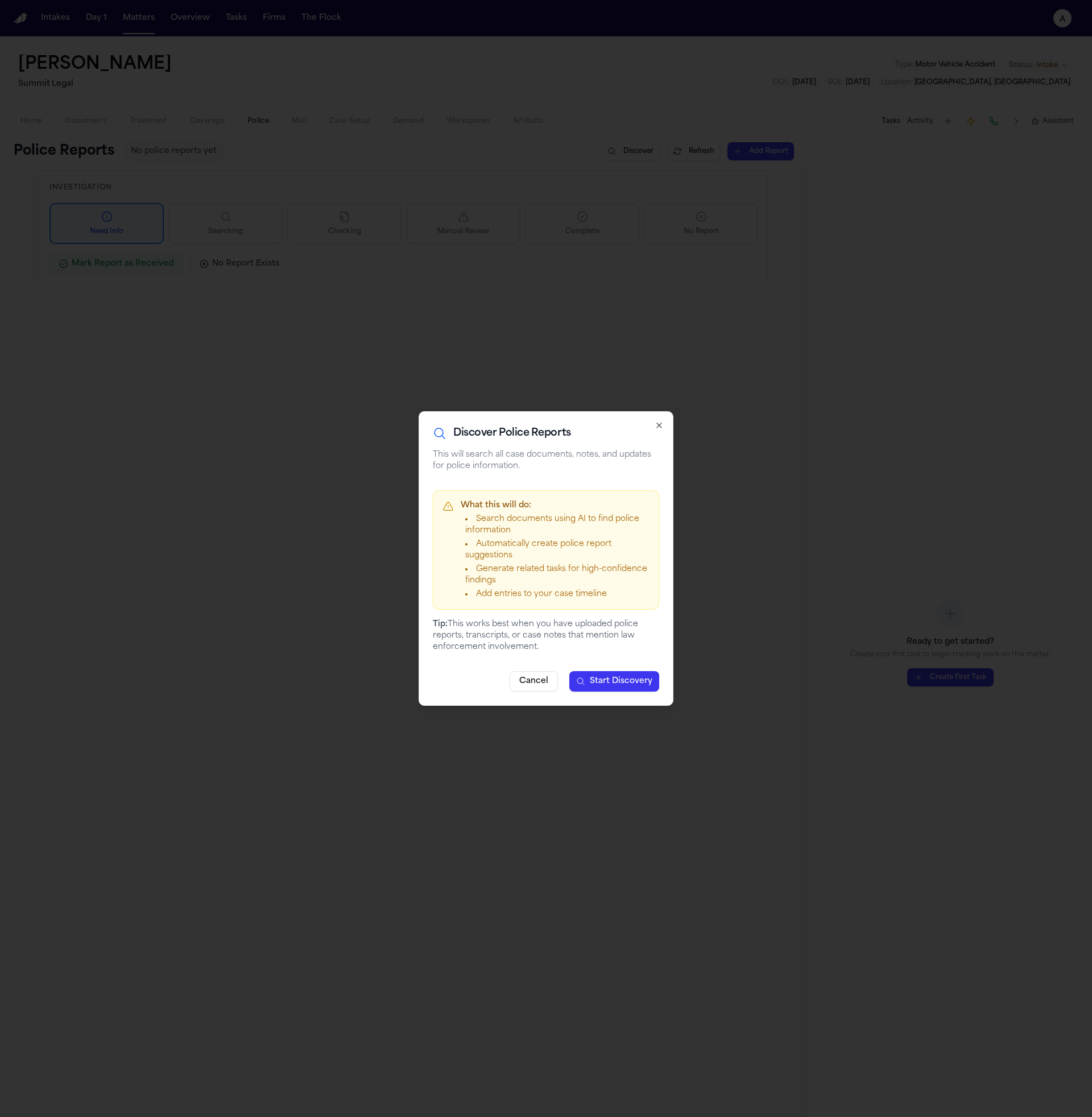
click at [623, 688] on button "Start Discovery" at bounding box center [614, 681] width 90 height 20
